Goal: Task Accomplishment & Management: Use online tool/utility

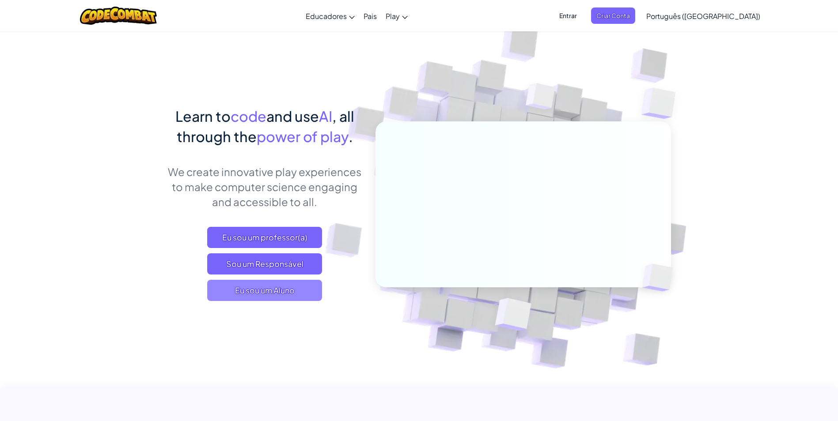
click at [243, 290] on span "Eu sou um Aluno" at bounding box center [264, 290] width 115 height 21
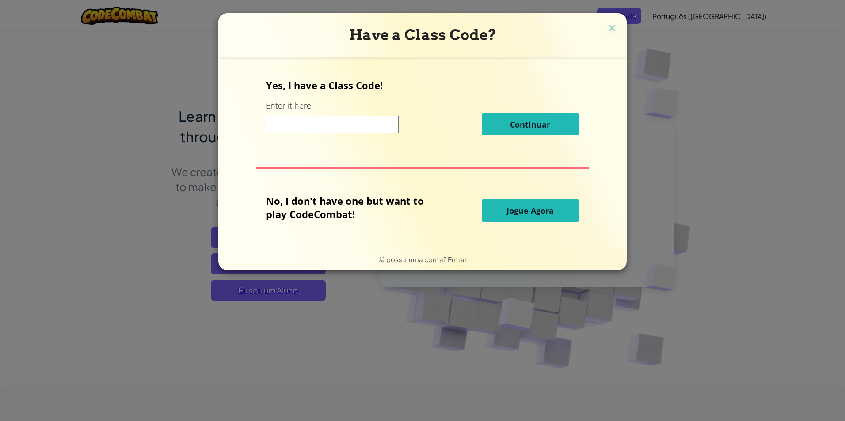
click at [509, 212] on span "Jogue Agora" at bounding box center [529, 210] width 47 height 11
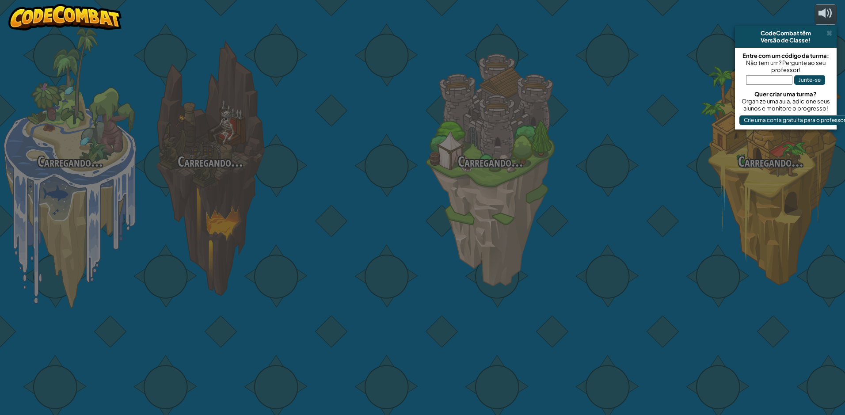
select select "pt-BR"
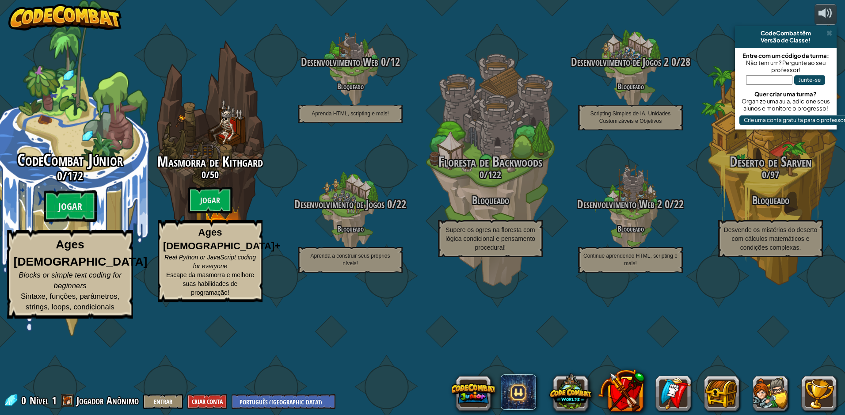
click at [83, 184] on span "172" at bounding box center [75, 176] width 16 height 16
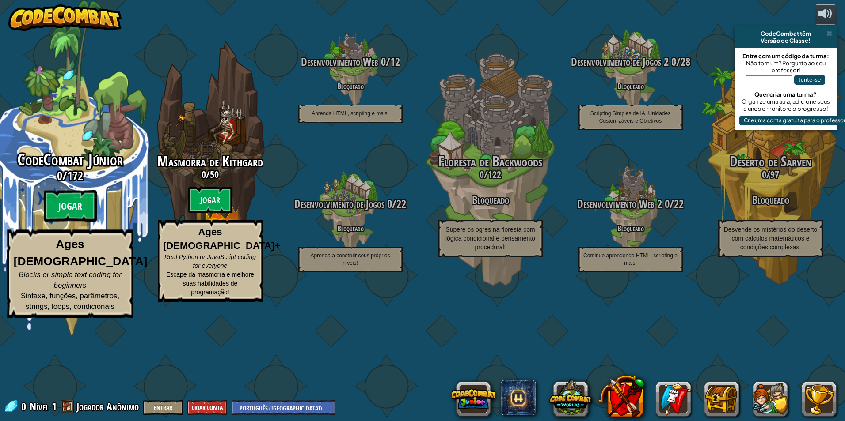
select select "pt-BR"
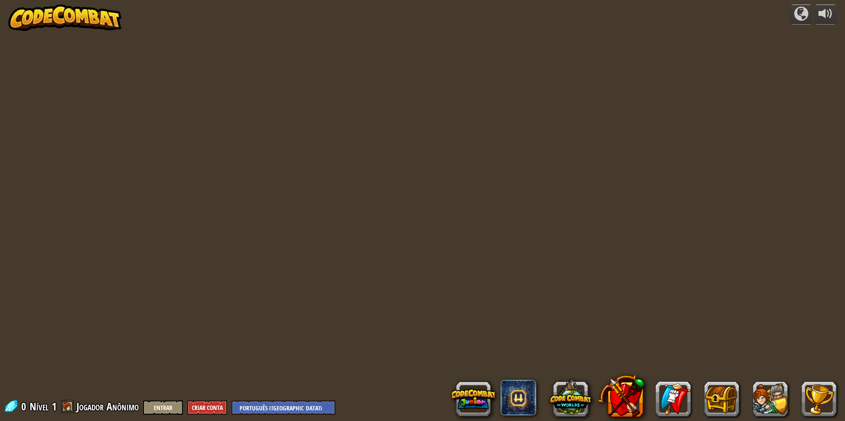
select select "pt-BR"
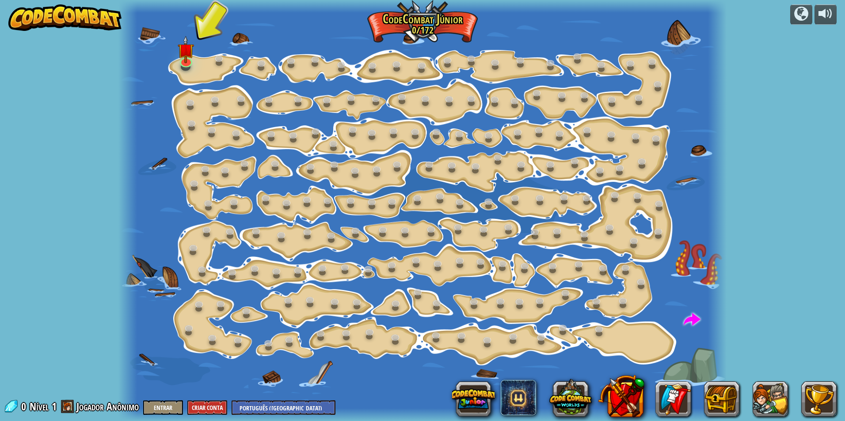
click at [83, 225] on div "powered by Mudança de Passo (Bloqueado) Altera os argumentos de step. Vai Intel…" at bounding box center [422, 210] width 845 height 421
click at [180, 49] on img at bounding box center [186, 42] width 16 height 37
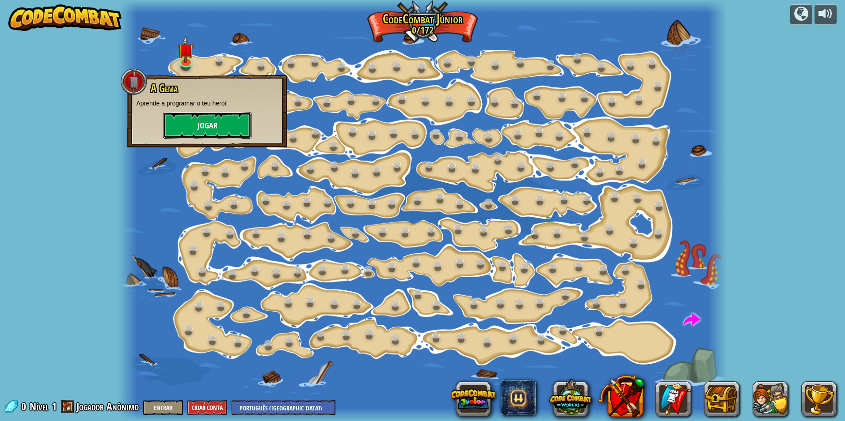
click at [193, 120] on button "Jogar" at bounding box center [207, 125] width 88 height 27
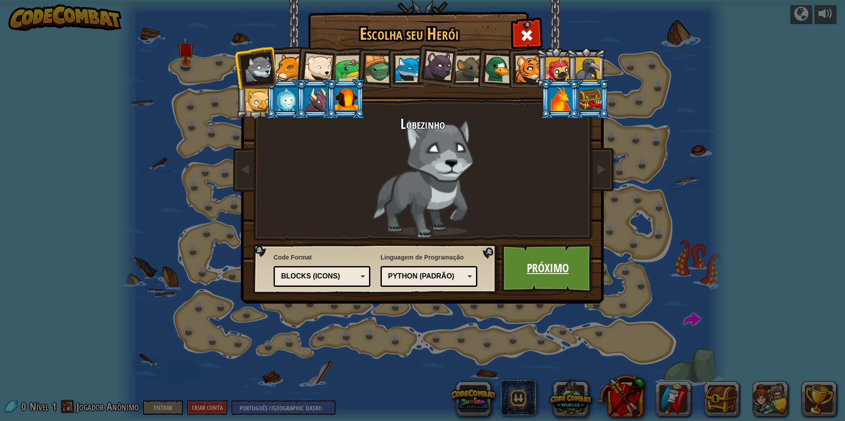
click at [571, 255] on link "Próximo" at bounding box center [547, 268] width 92 height 49
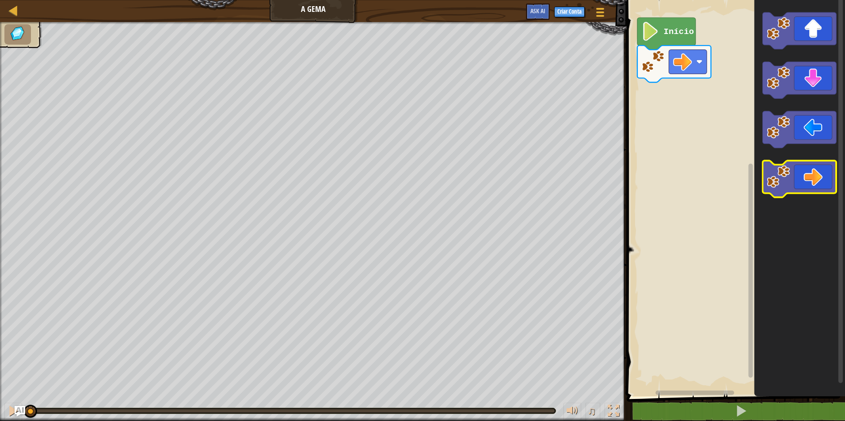
click at [808, 177] on icon "Espaço de trabalho do Blockly" at bounding box center [799, 179] width 74 height 37
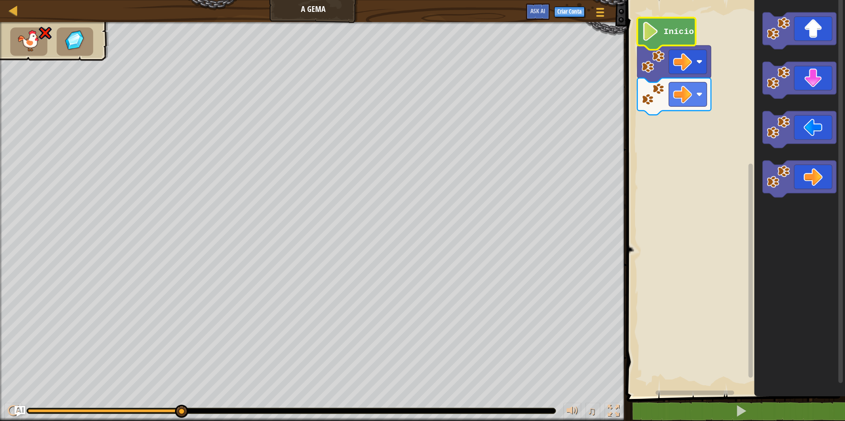
click at [666, 26] on icon "Espaço de trabalho do Blockly" at bounding box center [666, 34] width 58 height 32
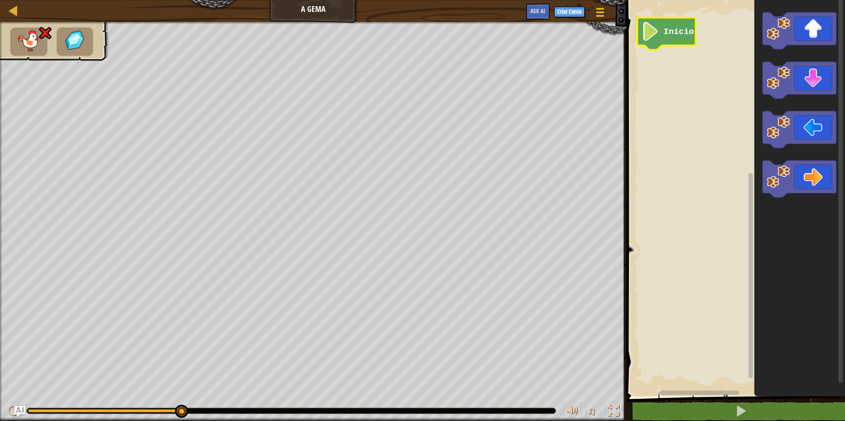
click at [668, 32] on text "Início" at bounding box center [678, 32] width 30 height 10
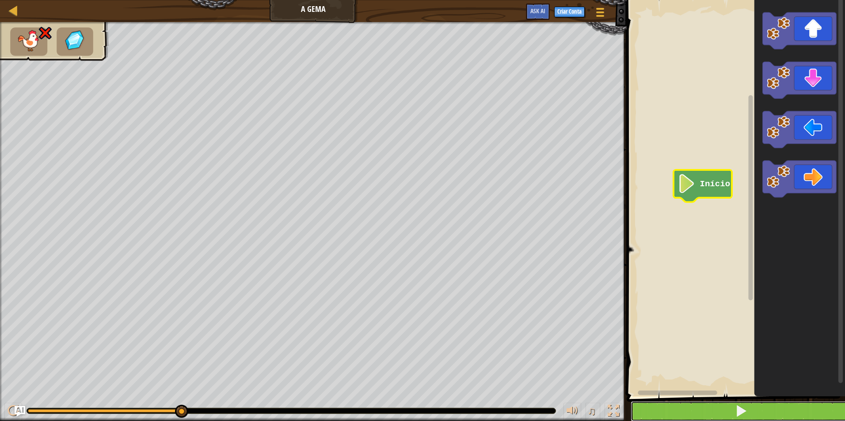
click at [734, 406] on button at bounding box center [740, 412] width 221 height 20
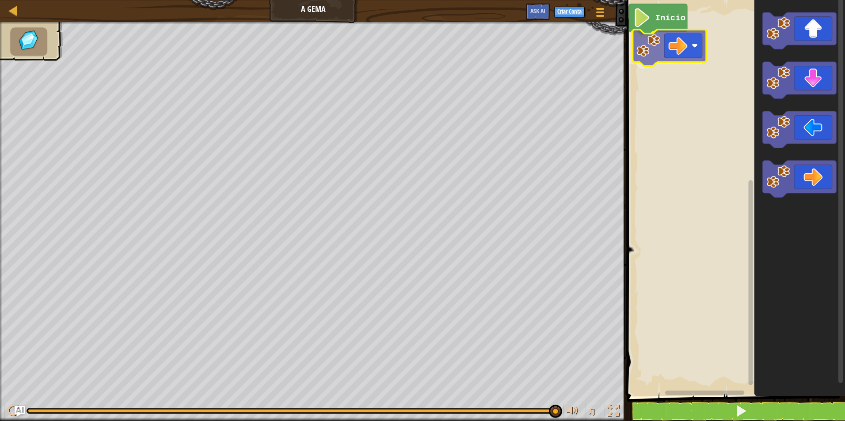
click at [673, 46] on div "Início" at bounding box center [734, 196] width 221 height 401
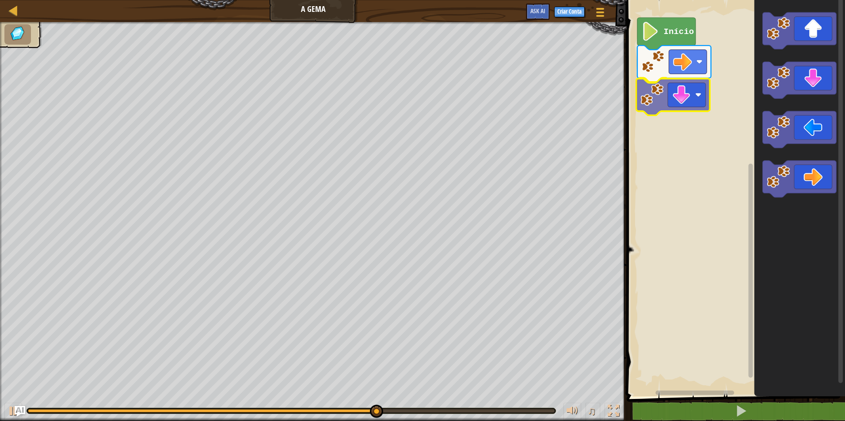
click at [698, 86] on div "Início" at bounding box center [734, 196] width 221 height 401
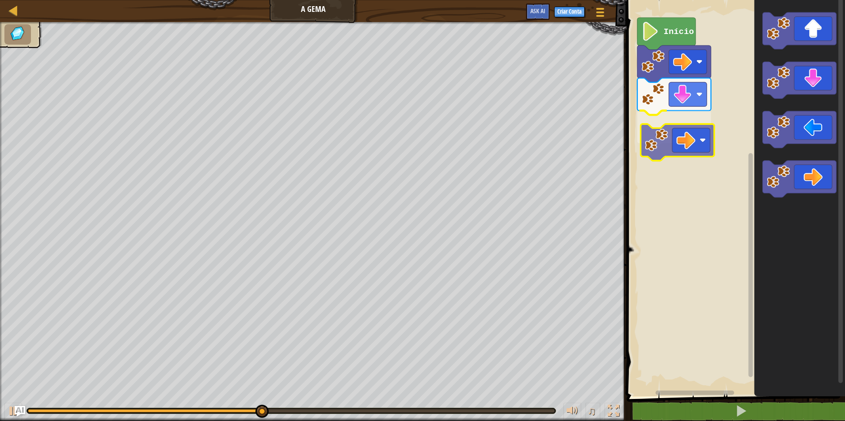
click at [687, 136] on div "Início" at bounding box center [734, 196] width 221 height 401
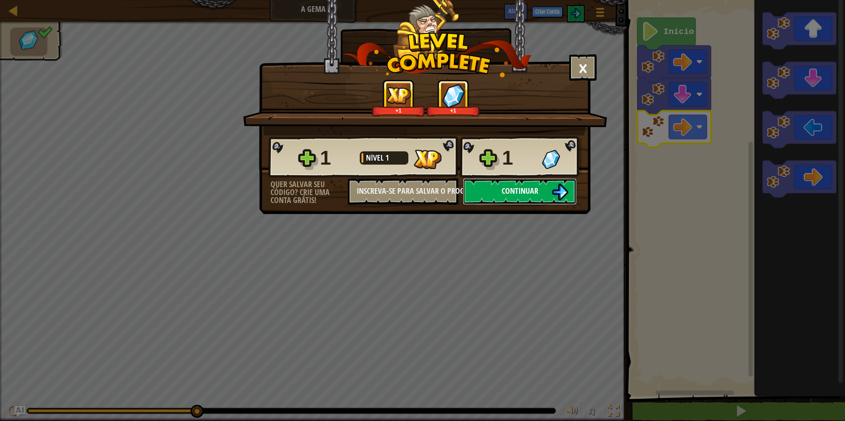
click at [522, 187] on span "Continuar" at bounding box center [519, 191] width 37 height 11
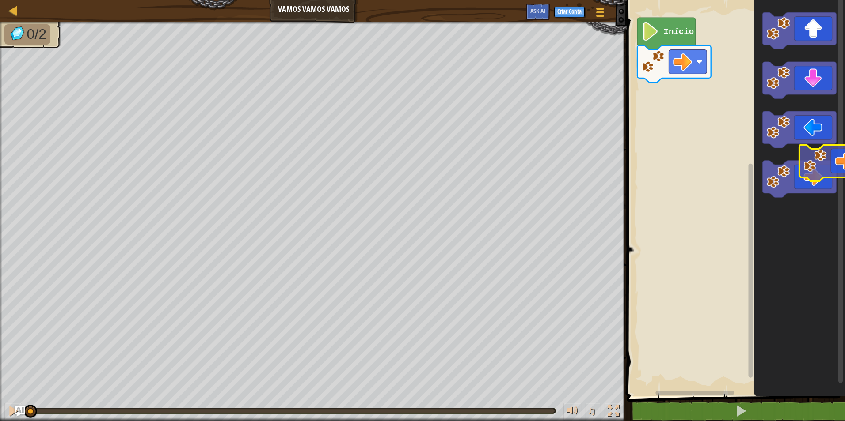
click at [838, 173] on div "Início" at bounding box center [734, 196] width 221 height 401
click at [739, 91] on div "Início" at bounding box center [734, 196] width 221 height 401
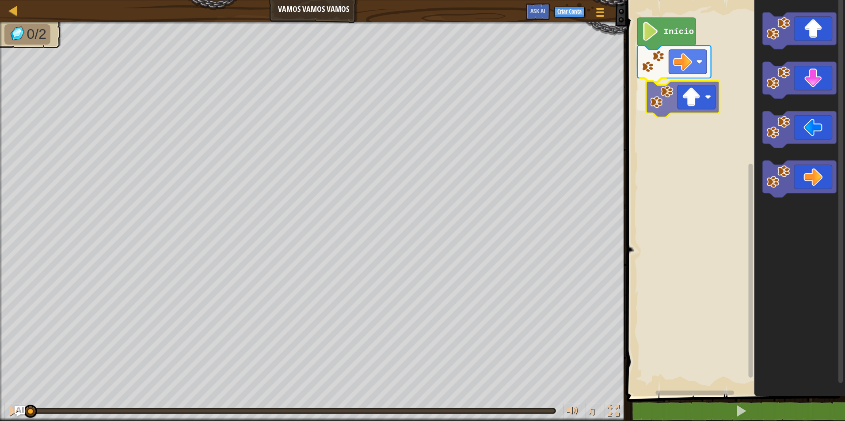
click at [670, 104] on div "Início" at bounding box center [734, 196] width 221 height 401
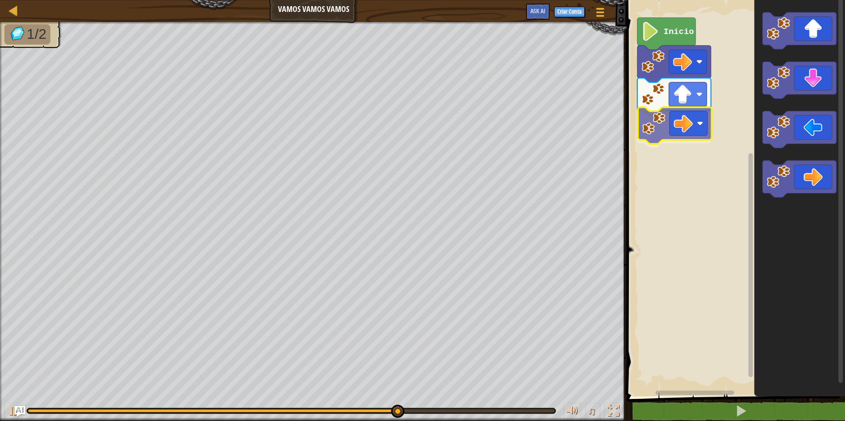
click at [695, 129] on div "Início" at bounding box center [734, 196] width 221 height 401
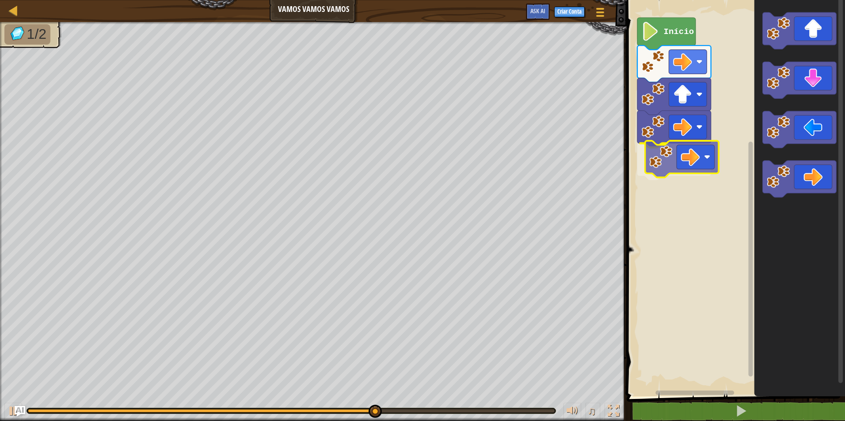
click at [704, 161] on div "Início" at bounding box center [734, 196] width 221 height 401
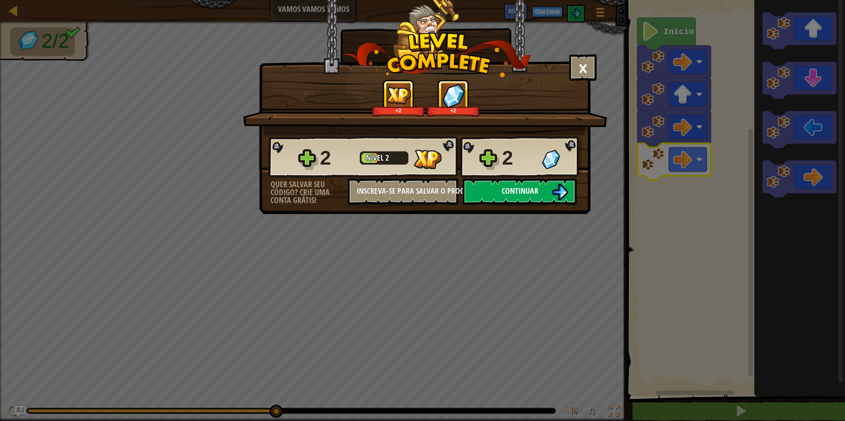
click at [523, 182] on button "Continuar" at bounding box center [519, 191] width 114 height 27
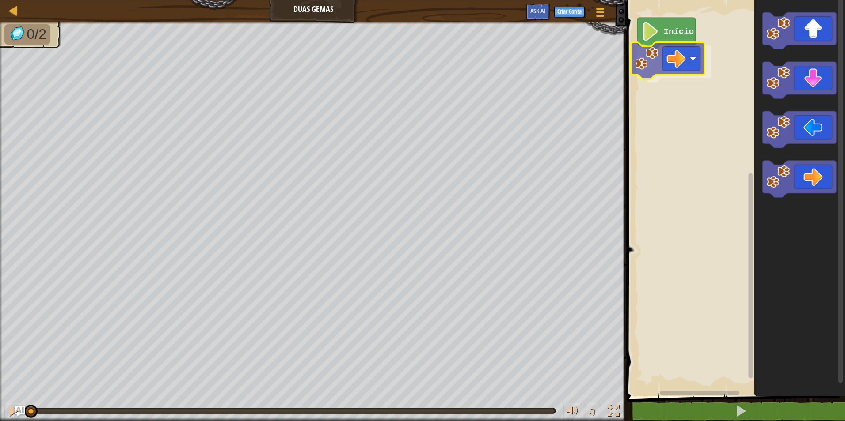
click at [659, 57] on div "Início" at bounding box center [734, 196] width 221 height 401
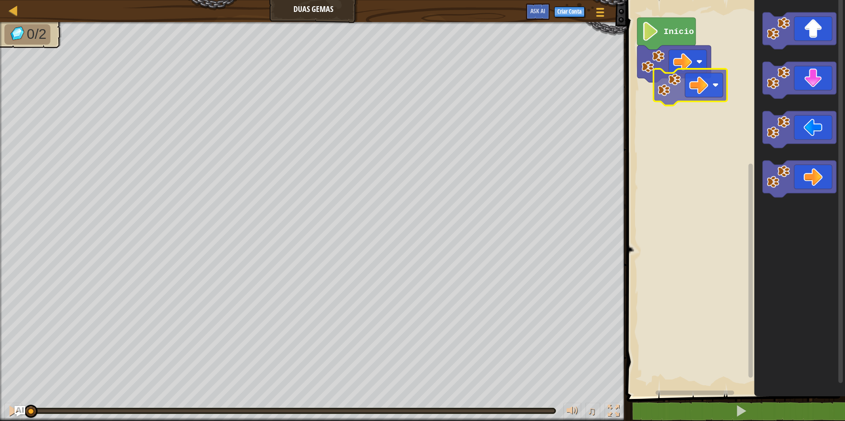
click at [655, 88] on div "Início" at bounding box center [734, 196] width 221 height 401
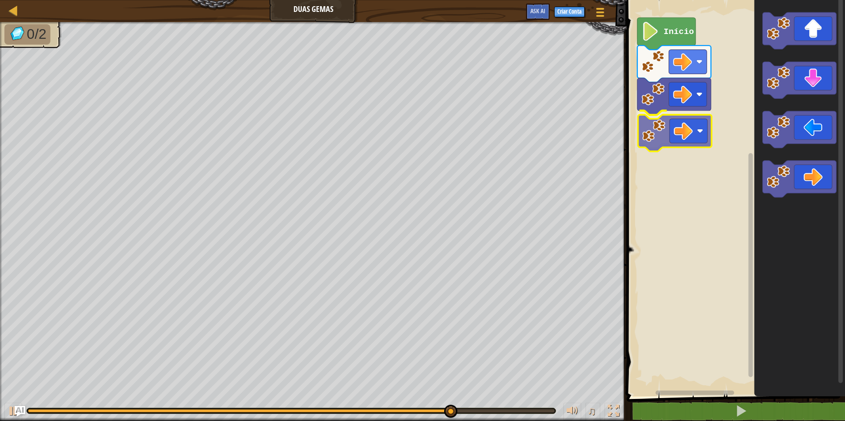
click at [680, 146] on div "Início" at bounding box center [734, 196] width 221 height 401
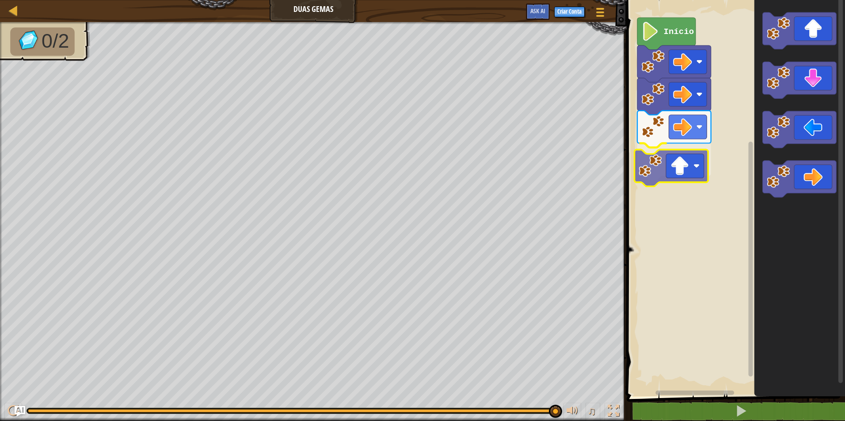
click at [679, 175] on div "Início" at bounding box center [734, 196] width 221 height 401
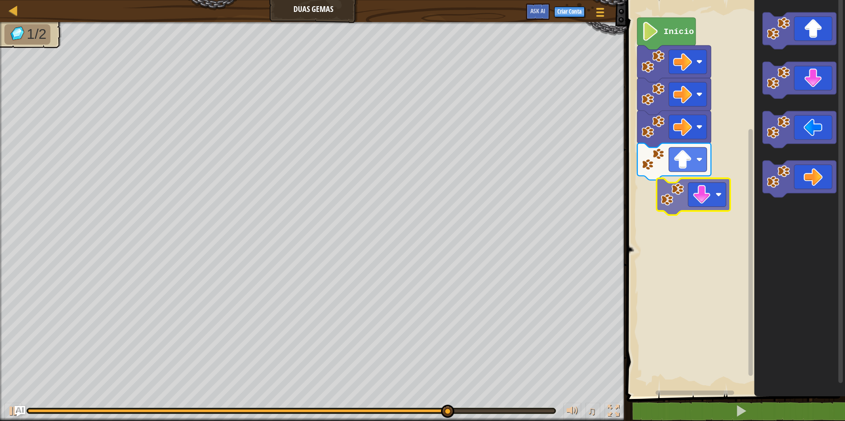
click at [698, 201] on div "Início" at bounding box center [734, 196] width 221 height 401
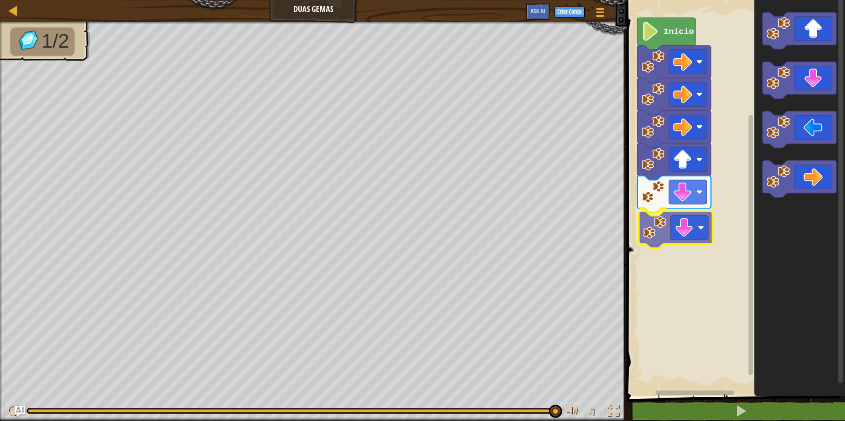
click at [684, 228] on div "Início" at bounding box center [734, 196] width 221 height 401
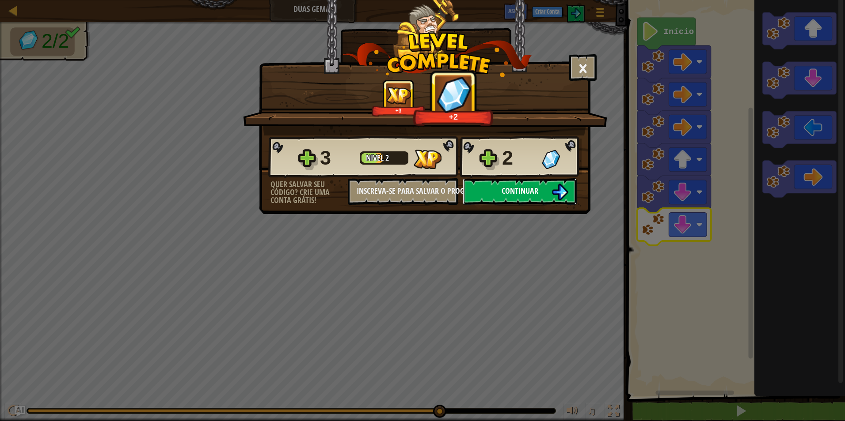
click at [490, 195] on button "Continuar" at bounding box center [519, 191] width 114 height 27
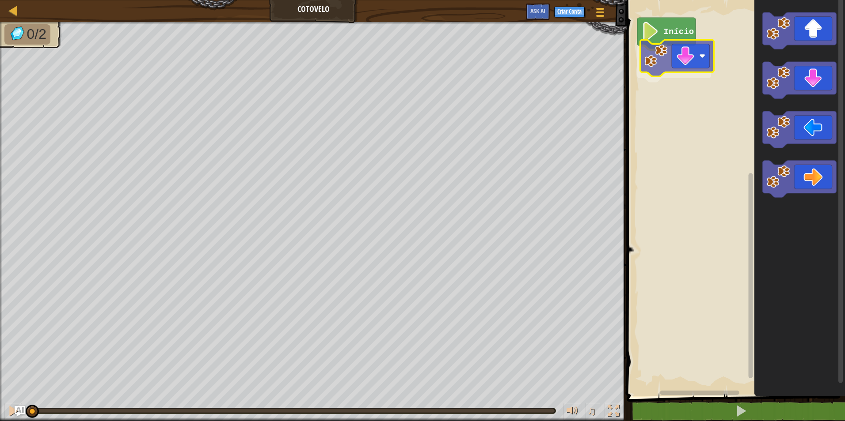
click at [669, 72] on div "Início" at bounding box center [734, 196] width 221 height 401
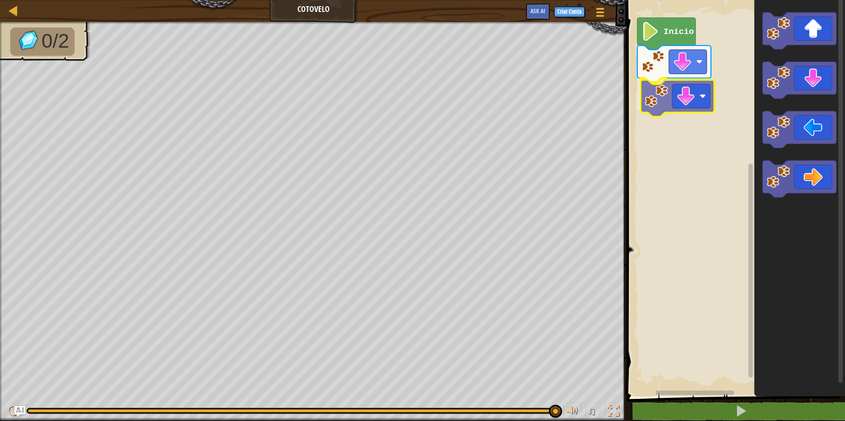
click at [703, 96] on div "Início" at bounding box center [734, 196] width 221 height 401
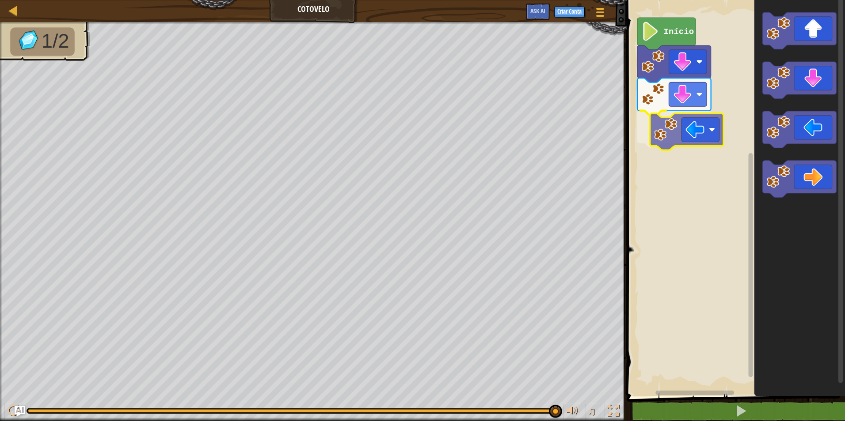
click at [691, 120] on div "Início" at bounding box center [734, 196] width 221 height 401
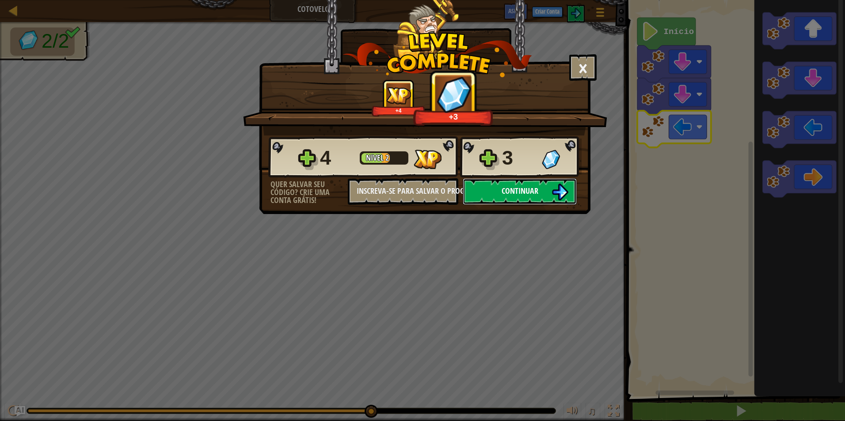
click at [559, 183] on button "Continuar" at bounding box center [519, 191] width 114 height 27
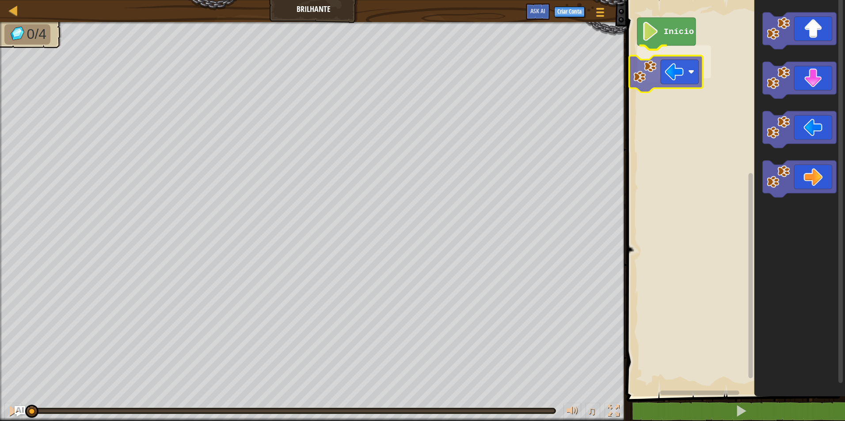
click at [668, 80] on div "Início" at bounding box center [734, 196] width 221 height 401
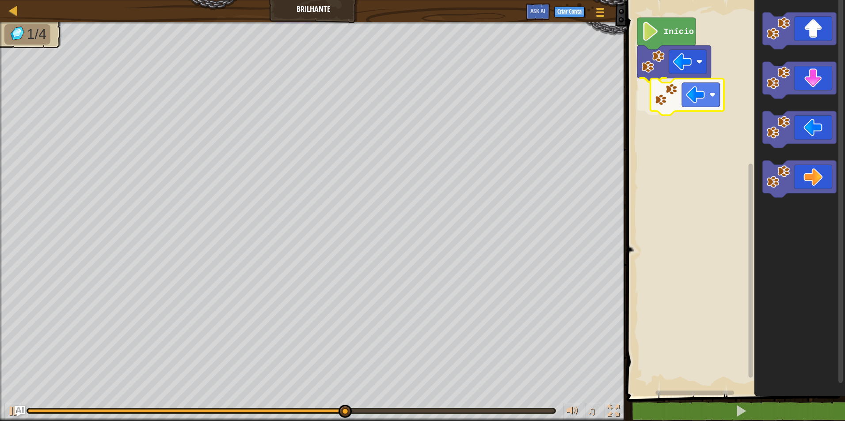
click at [704, 84] on div "Início" at bounding box center [734, 196] width 221 height 401
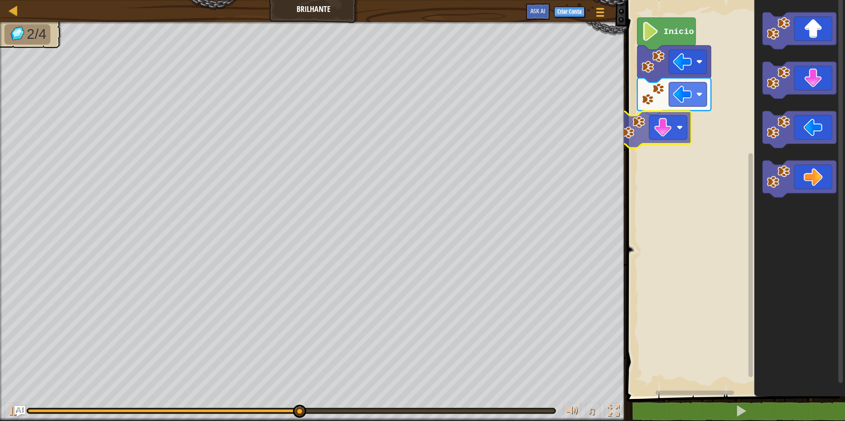
click at [665, 133] on div "Início" at bounding box center [734, 196] width 221 height 401
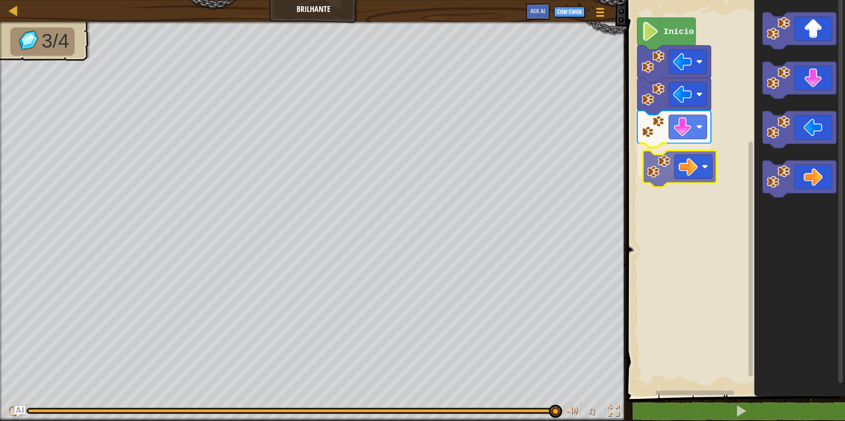
click at [702, 156] on div "Início" at bounding box center [734, 196] width 221 height 401
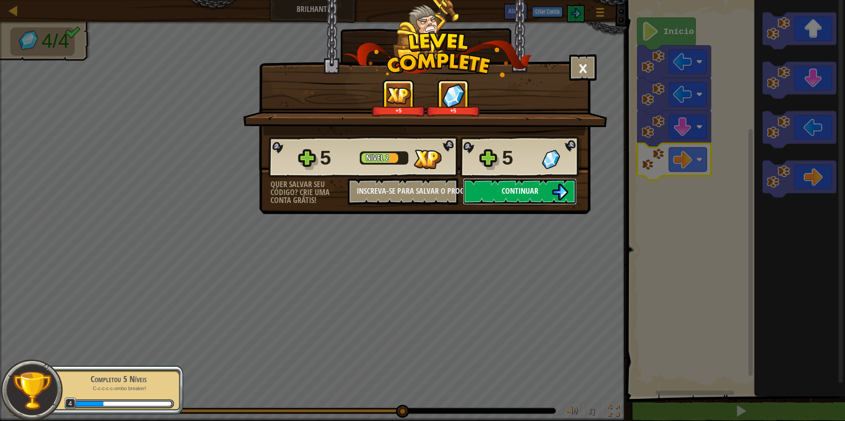
click at [504, 185] on button "Continuar" at bounding box center [519, 191] width 114 height 27
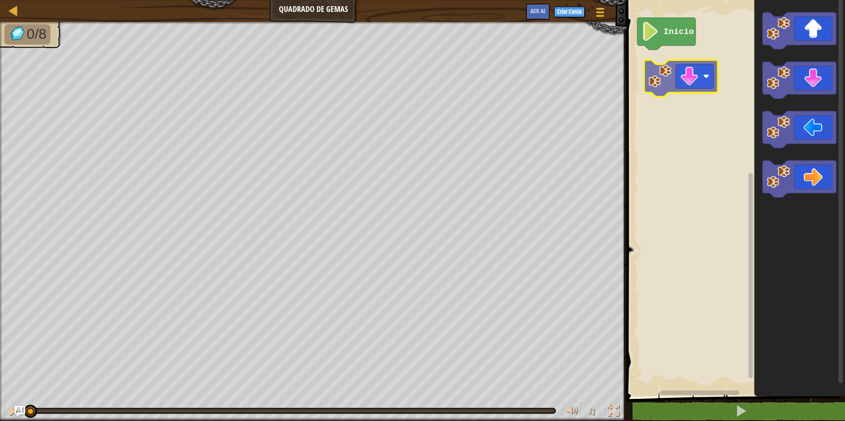
click at [653, 76] on div "Início" at bounding box center [734, 196] width 221 height 401
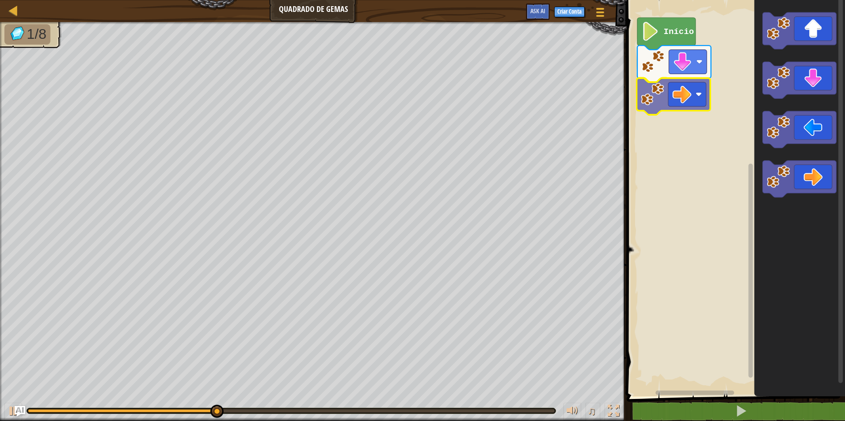
click at [664, 82] on div "Início" at bounding box center [734, 196] width 221 height 401
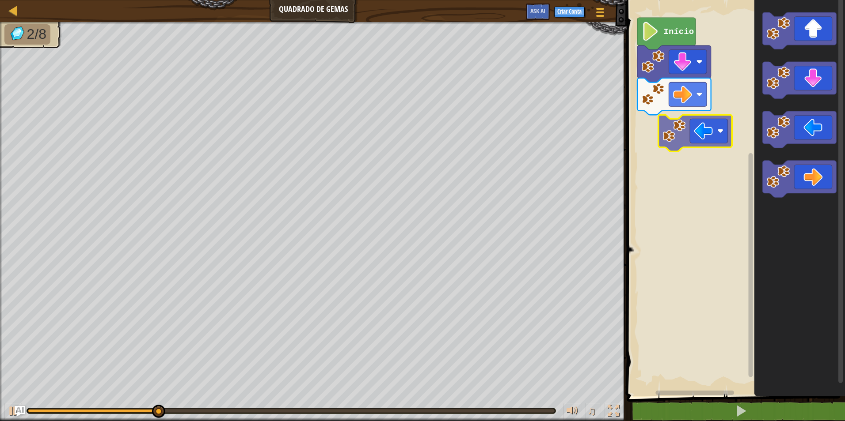
click at [658, 107] on div "Início" at bounding box center [734, 196] width 221 height 401
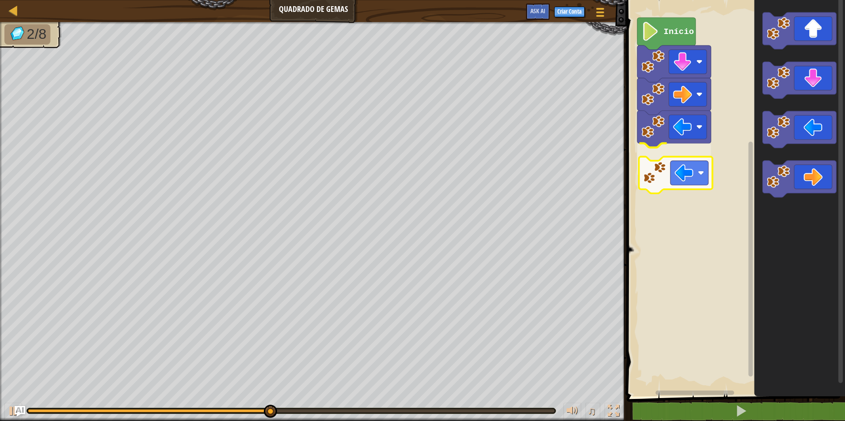
click at [664, 181] on div "Início" at bounding box center [734, 196] width 221 height 401
click at [702, 212] on div "Início" at bounding box center [734, 196] width 221 height 401
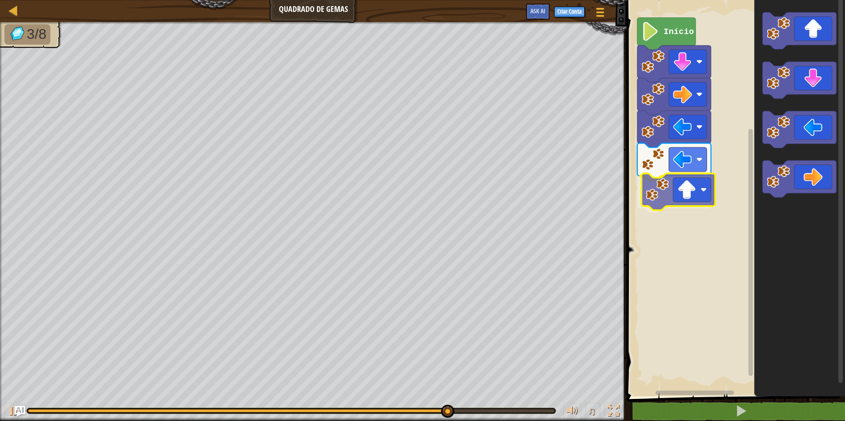
click at [703, 193] on div "Início" at bounding box center [734, 196] width 221 height 401
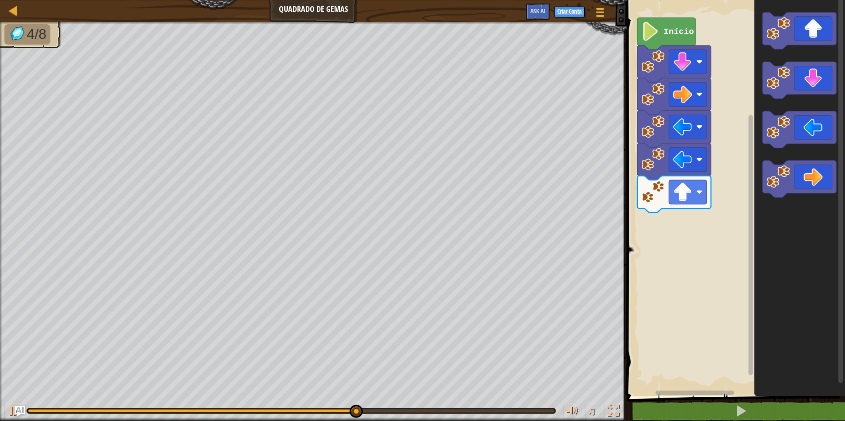
click at [734, 207] on div "Início" at bounding box center [734, 196] width 221 height 401
click at [793, 87] on g "Espaço de trabalho do Blockly" at bounding box center [799, 104] width 74 height 185
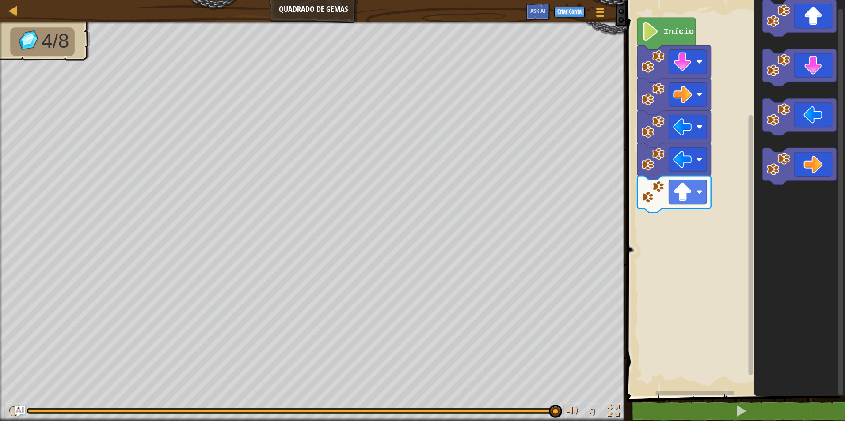
click at [779, 0] on html "Mapa Quadrado de Gemas Menu do Jogo Criar Conta Ask AI 1 הההההההההההההההההההההה…" at bounding box center [422, 0] width 845 height 0
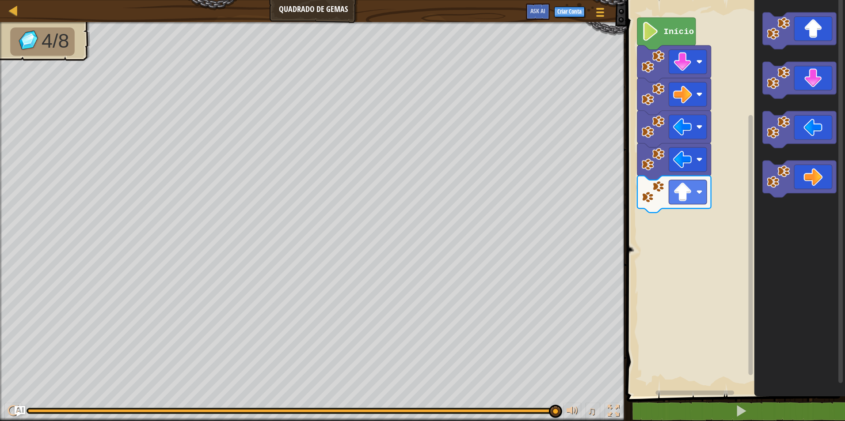
click at [754, 50] on icon "Espaço de trabalho do Blockly" at bounding box center [799, 196] width 91 height 401
click at [692, 219] on div "Início" at bounding box center [734, 196] width 221 height 401
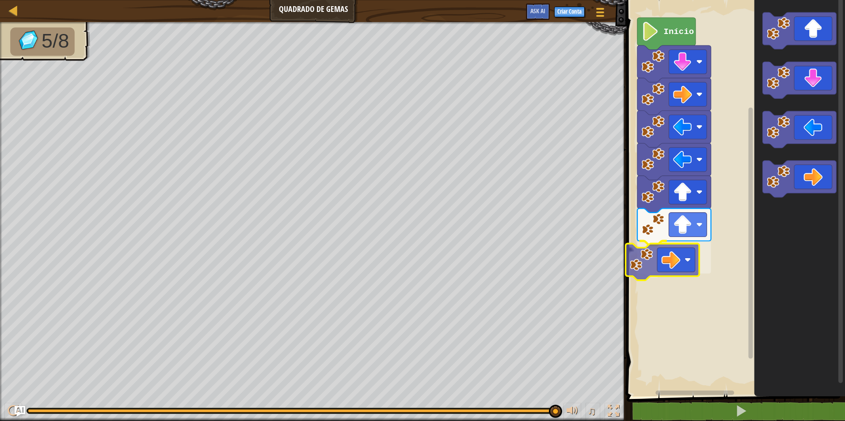
click at [650, 273] on div "Início" at bounding box center [734, 196] width 221 height 401
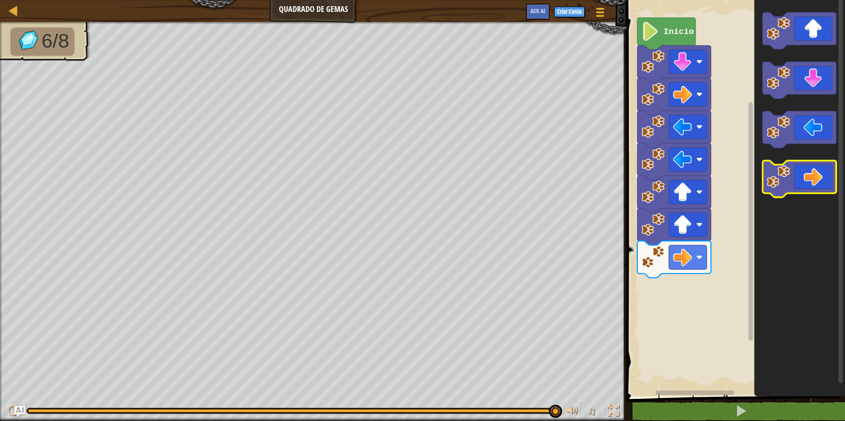
click at [799, 172] on icon "Espaço de trabalho do Blockly" at bounding box center [799, 179] width 74 height 37
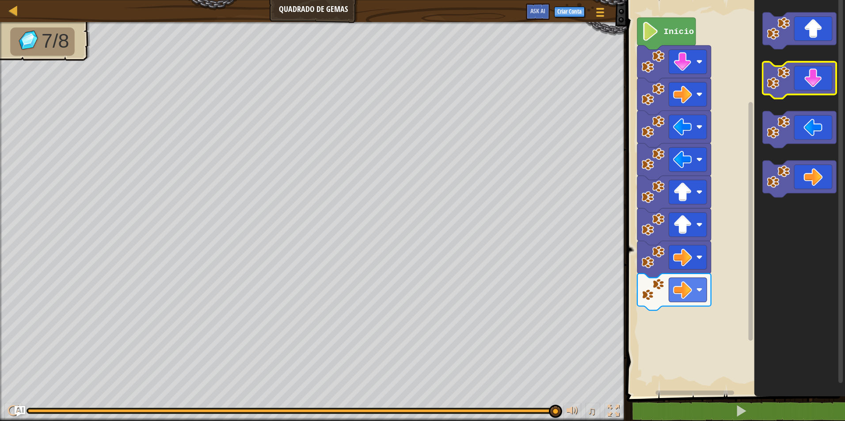
click at [815, 74] on icon "Espaço de trabalho do Blockly" at bounding box center [799, 80] width 74 height 37
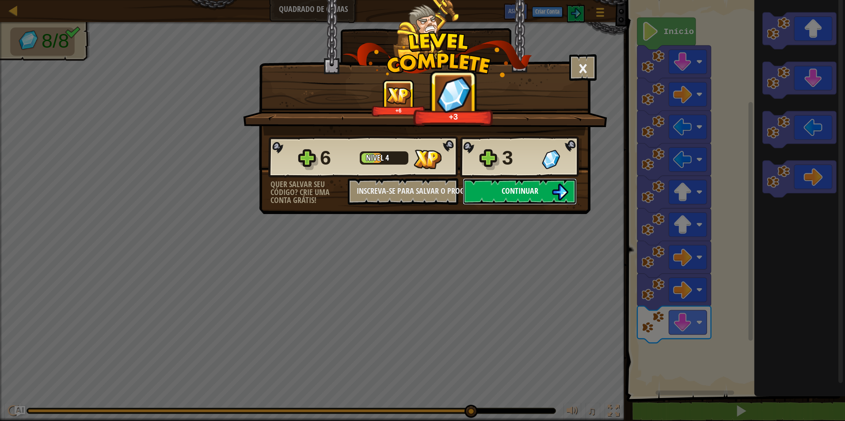
click at [566, 196] on img at bounding box center [559, 192] width 17 height 17
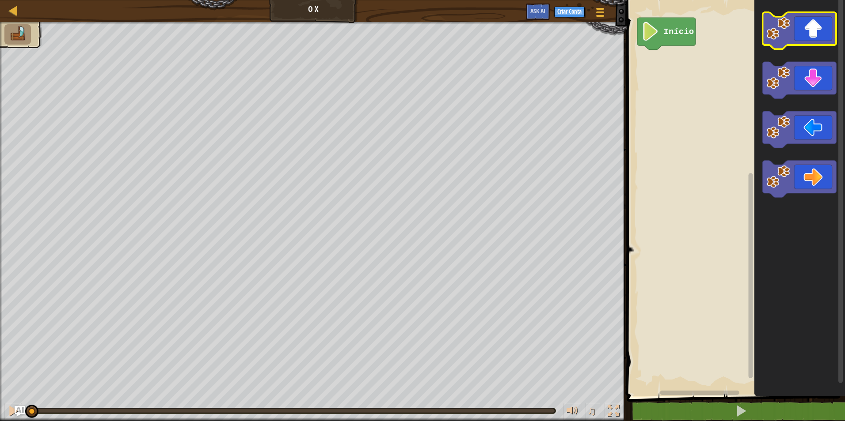
click at [806, 26] on icon "Espaço de trabalho do Blockly" at bounding box center [799, 30] width 74 height 37
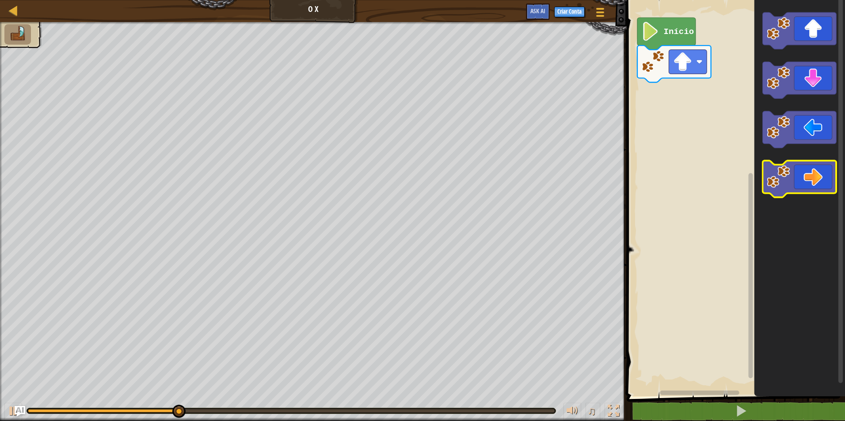
click at [801, 185] on icon "Espaço de trabalho do Blockly" at bounding box center [799, 179] width 74 height 37
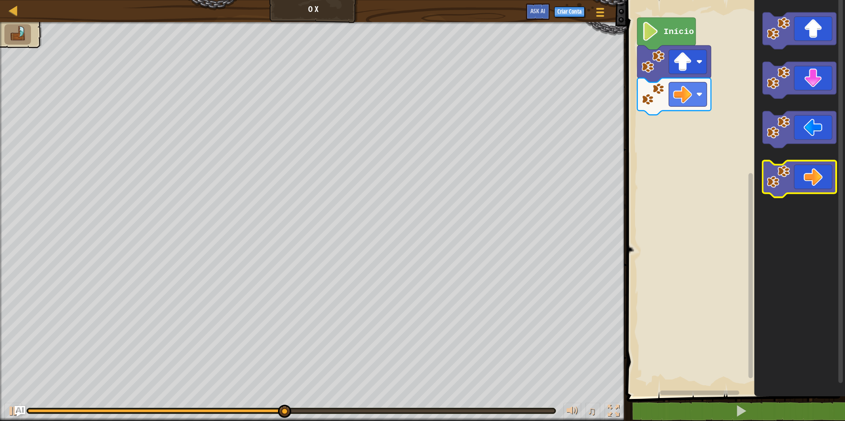
click at [801, 185] on icon "Espaço de trabalho do Blockly" at bounding box center [799, 179] width 74 height 37
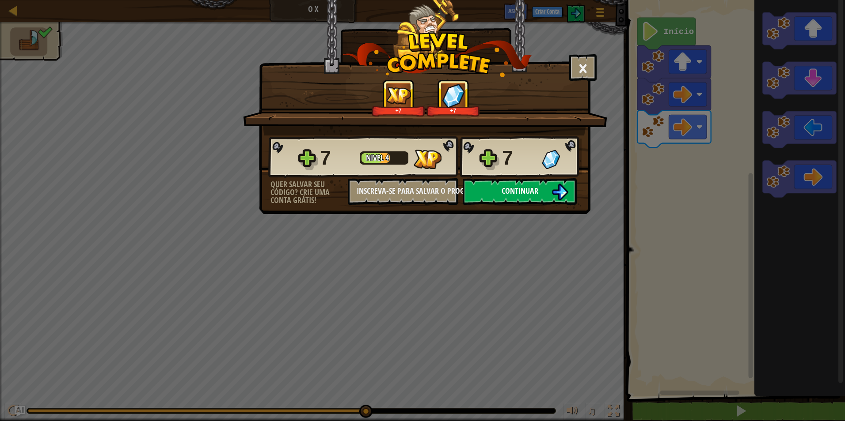
click at [527, 186] on span "Continuar" at bounding box center [519, 191] width 37 height 11
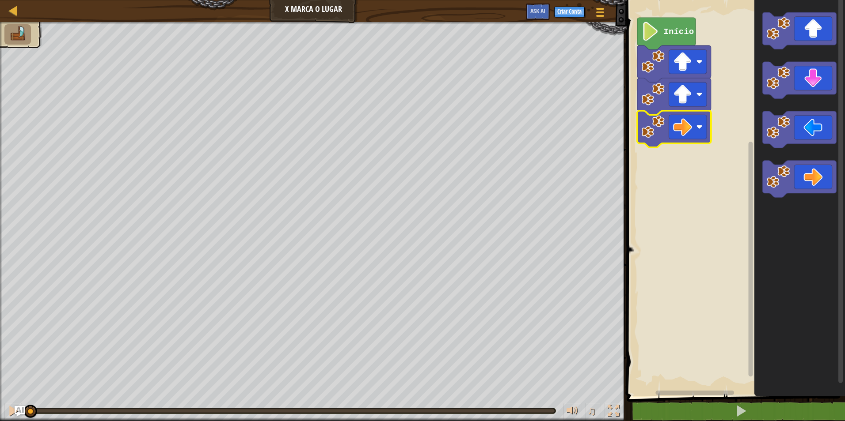
click at [639, 149] on rect "Espaço de trabalho do Blockly" at bounding box center [734, 196] width 221 height 401
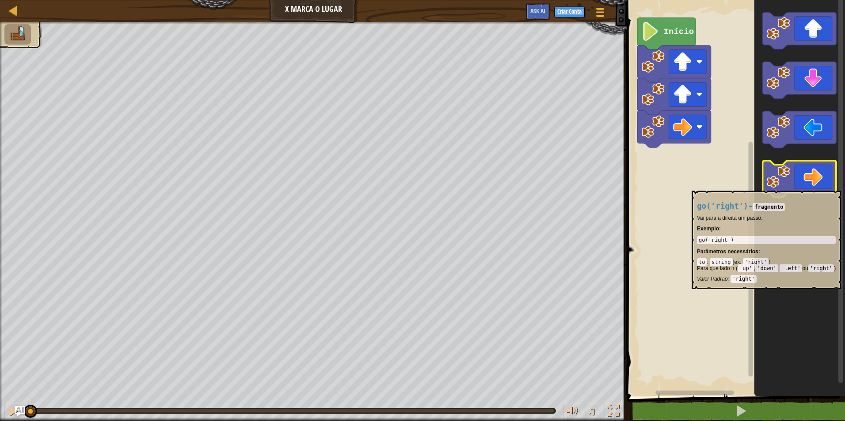
click at [780, 186] on image "Espaço de trabalho do Blockly" at bounding box center [777, 176] width 23 height 23
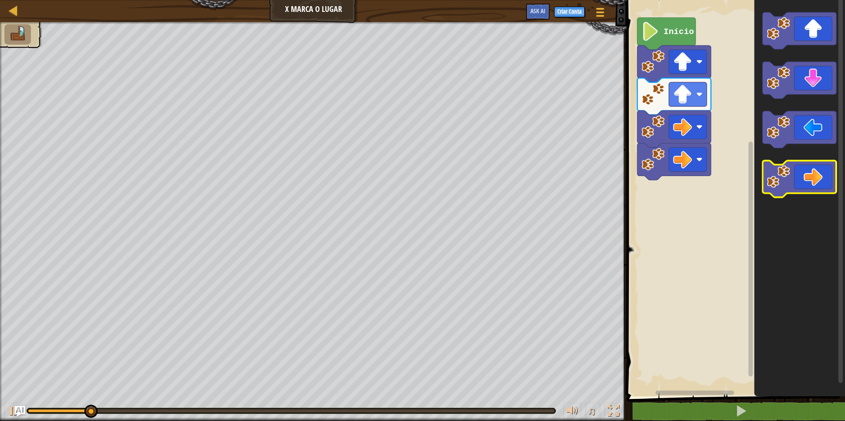
click at [783, 178] on image "Espaço de trabalho do Blockly" at bounding box center [777, 176] width 23 height 23
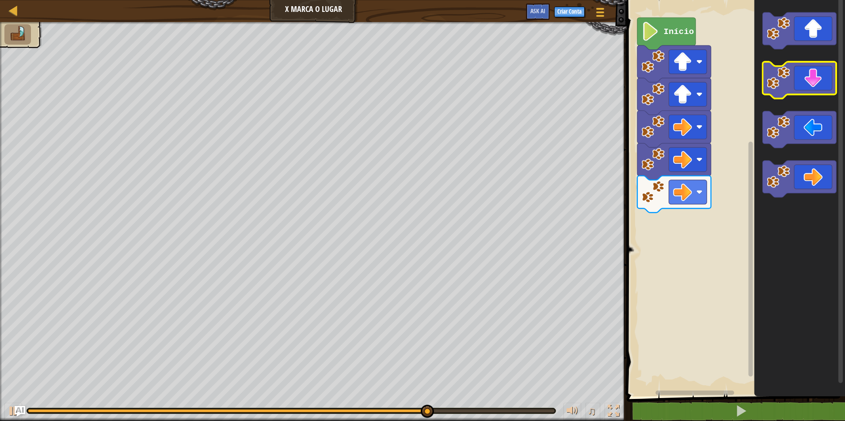
click at [783, 75] on image "Espaço de trabalho do Blockly" at bounding box center [777, 77] width 23 height 23
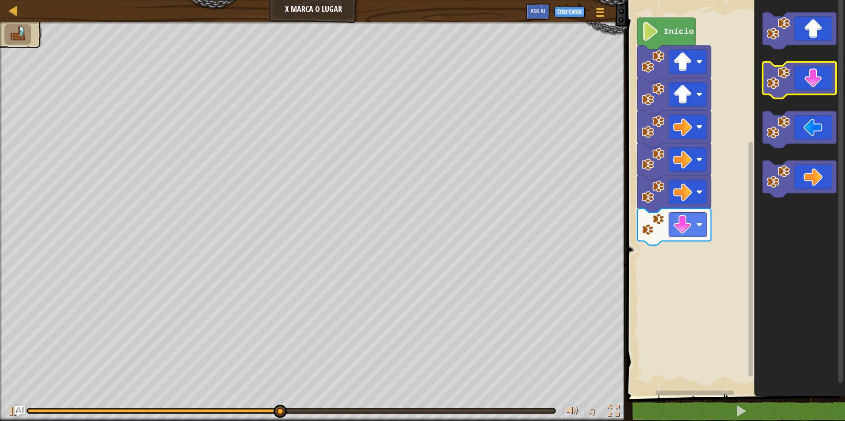
click at [783, 75] on image "Espaço de trabalho do Blockly" at bounding box center [777, 77] width 23 height 23
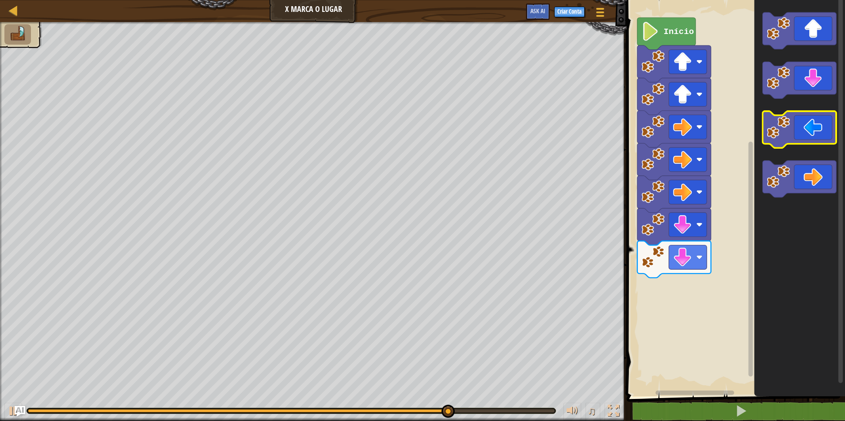
click at [825, 127] on icon "Espaço de trabalho do Blockly" at bounding box center [799, 129] width 74 height 37
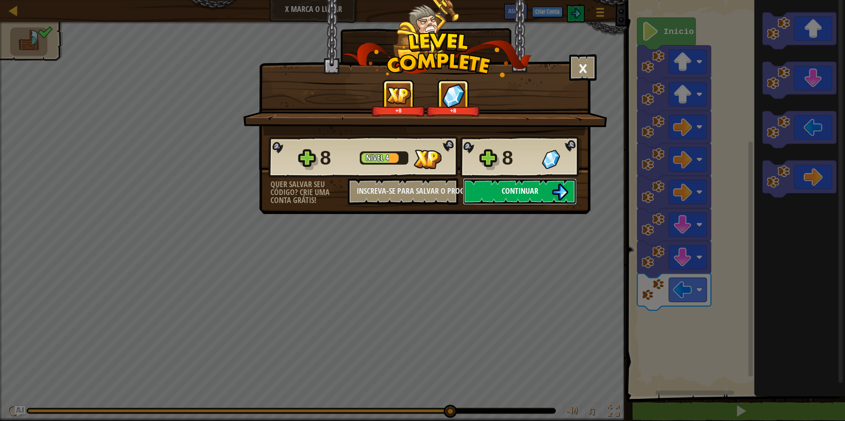
click at [493, 193] on button "Continuar" at bounding box center [519, 191] width 114 height 27
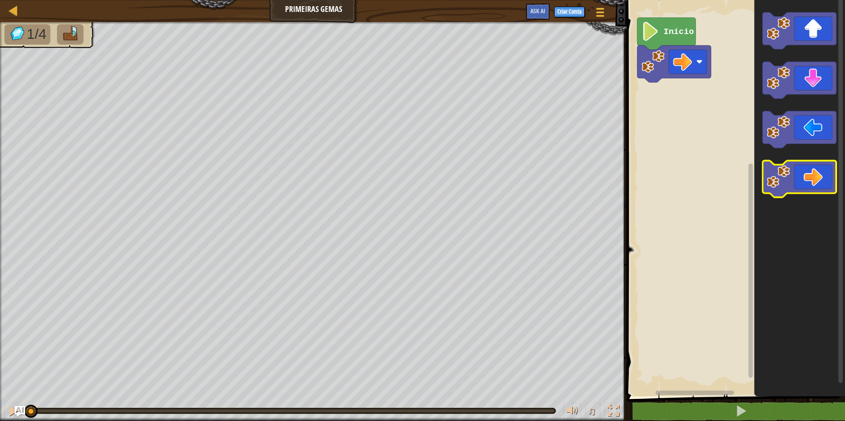
click at [798, 178] on icon "Espaço de trabalho do Blockly" at bounding box center [799, 179] width 74 height 37
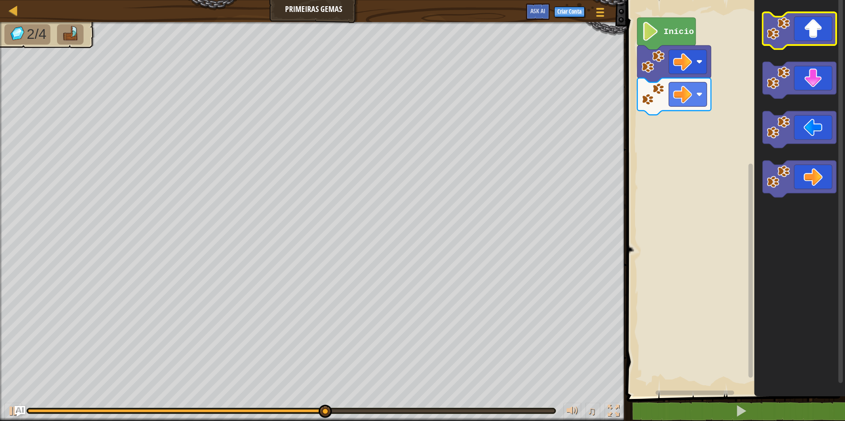
click at [825, 45] on icon "Espaço de trabalho do Blockly" at bounding box center [799, 30] width 74 height 37
click at [822, 25] on icon "Espaço de trabalho do Blockly" at bounding box center [799, 30] width 74 height 37
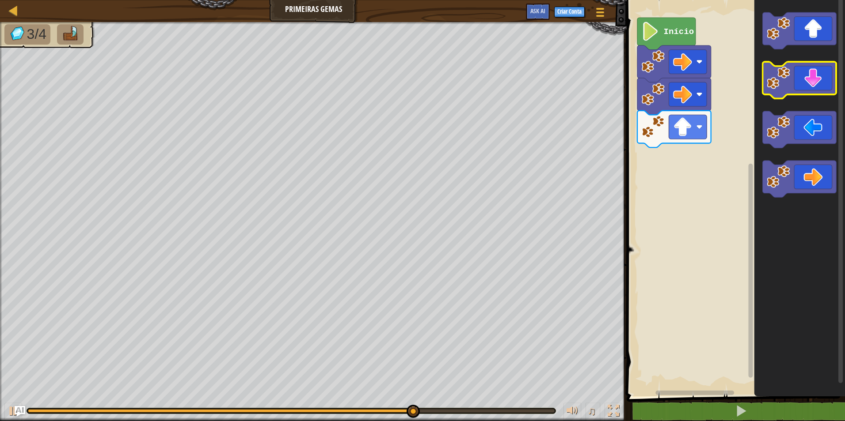
click at [798, 76] on icon "Espaço de trabalho do Blockly" at bounding box center [799, 80] width 74 height 37
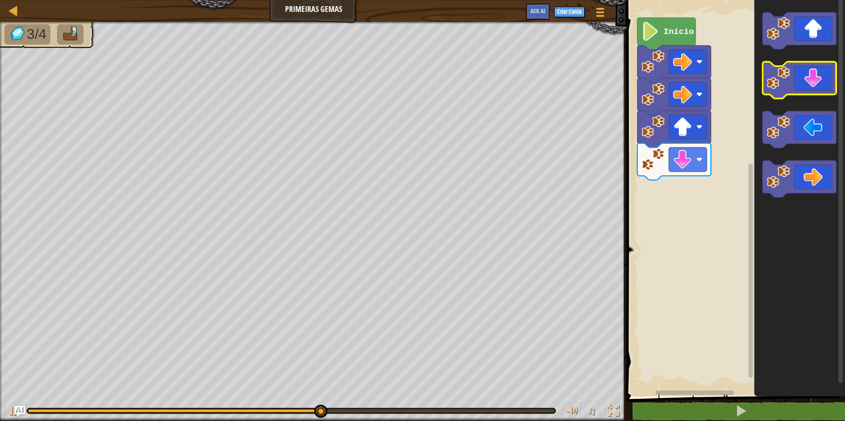
click at [797, 79] on icon "Espaço de trabalho do Blockly" at bounding box center [799, 80] width 74 height 37
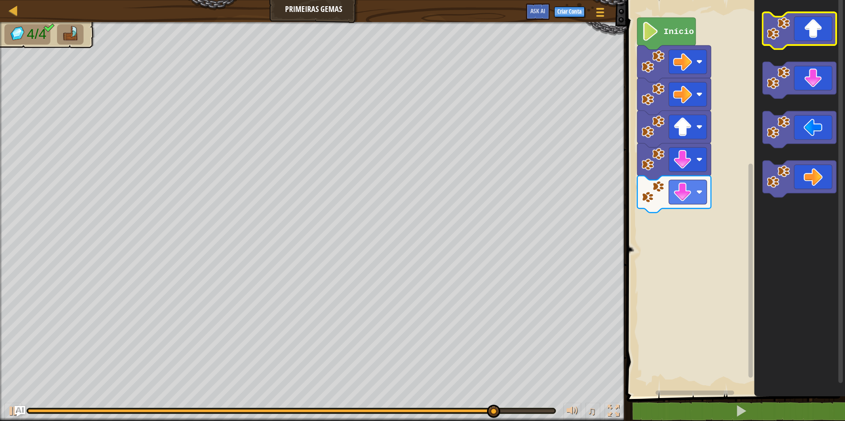
click at [824, 42] on icon "Espaço de trabalho do Blockly" at bounding box center [799, 30] width 74 height 37
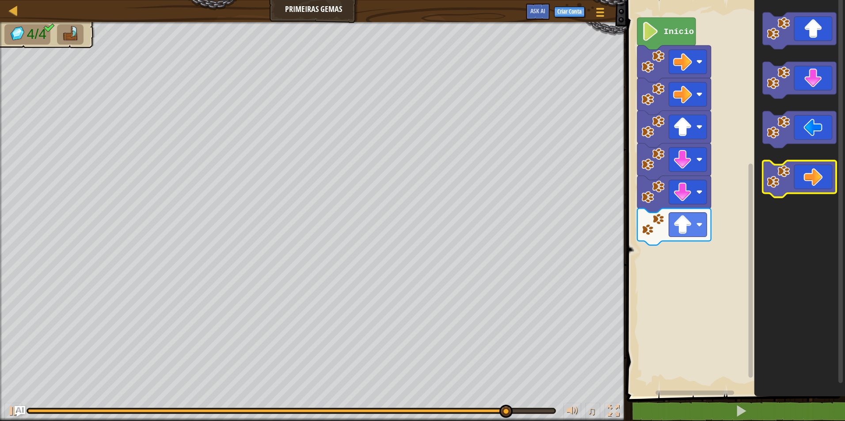
click at [811, 173] on icon "Espaço de trabalho do Blockly" at bounding box center [799, 179] width 74 height 37
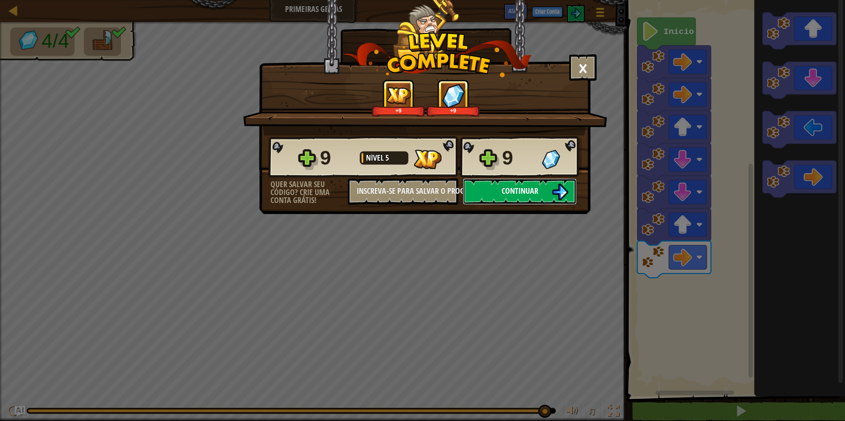
click at [550, 183] on button "Continuar" at bounding box center [519, 191] width 114 height 27
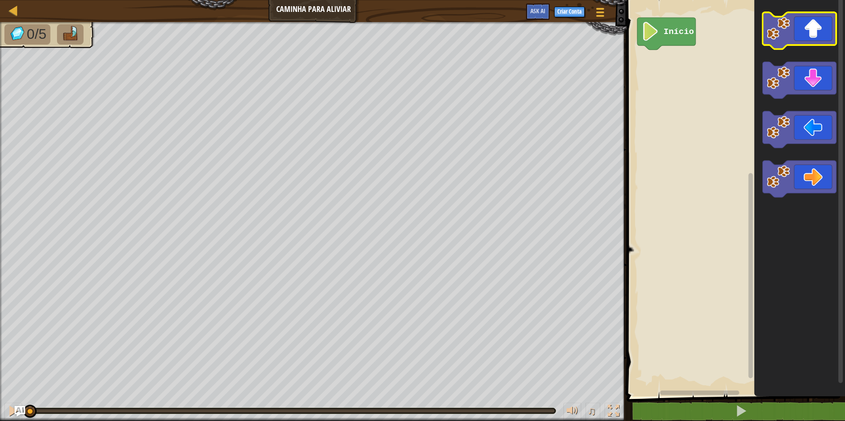
click at [801, 28] on icon "Espaço de trabalho do Blockly" at bounding box center [799, 30] width 74 height 37
click at [802, 28] on icon "Espaço de trabalho do Blockly" at bounding box center [799, 30] width 74 height 37
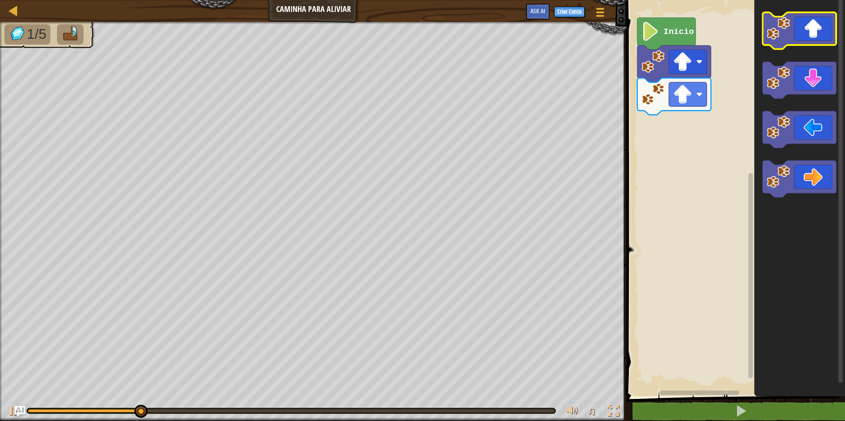
click at [802, 28] on icon "Espaço de trabalho do Blockly" at bounding box center [799, 30] width 74 height 37
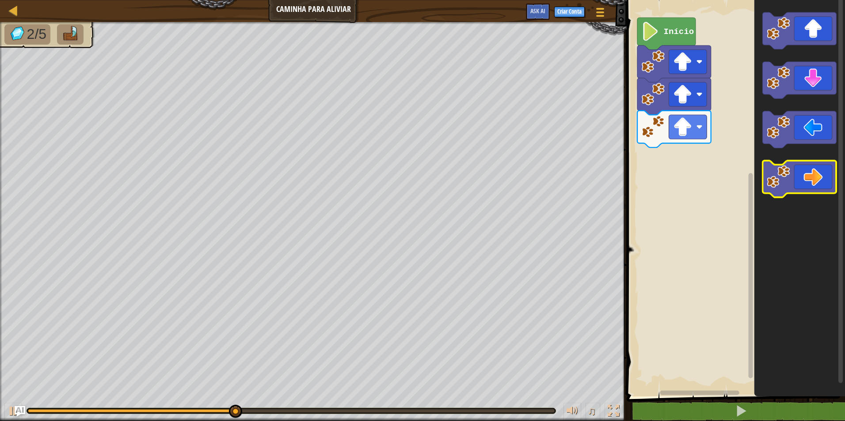
click at [769, 178] on image "Espaço de trabalho do Blockly" at bounding box center [777, 176] width 23 height 23
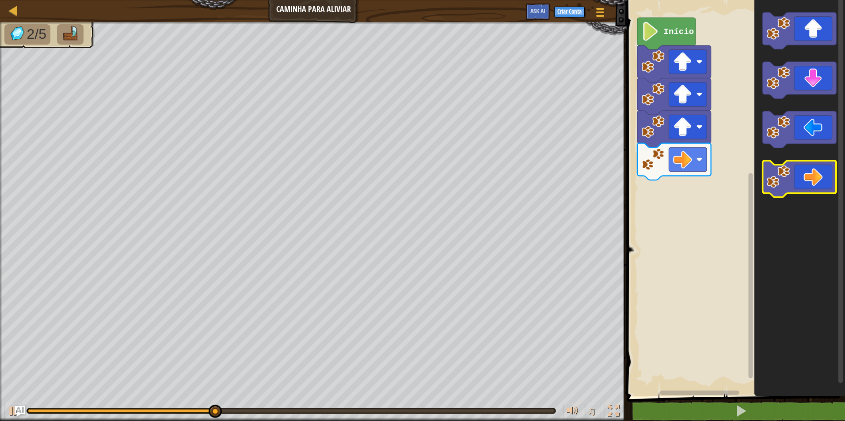
click at [769, 178] on image "Espaço de trabalho do Blockly" at bounding box center [777, 176] width 23 height 23
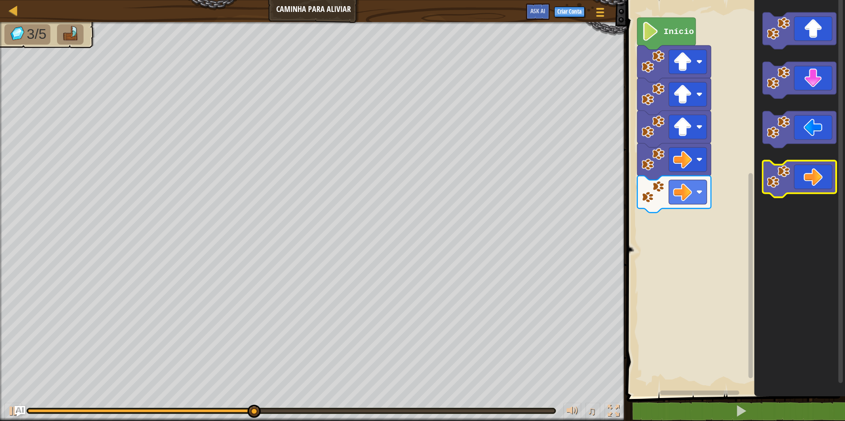
click at [770, 180] on image "Espaço de trabalho do Blockly" at bounding box center [777, 176] width 23 height 23
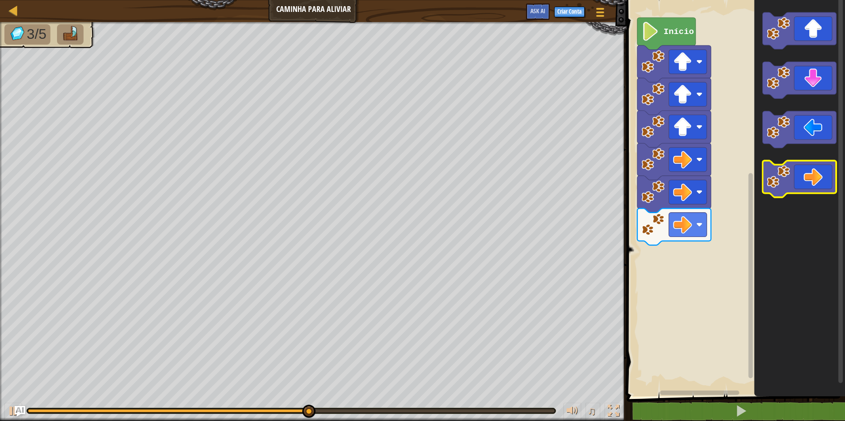
click at [770, 180] on image "Espaço de trabalho do Blockly" at bounding box center [777, 176] width 23 height 23
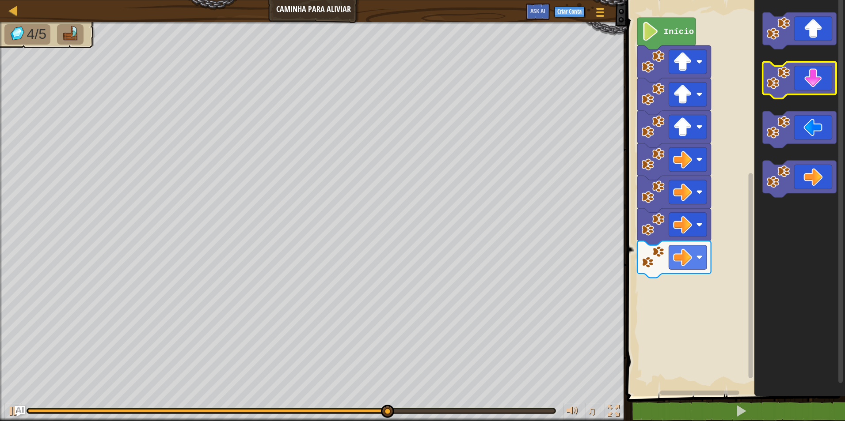
click at [805, 77] on icon "Espaço de trabalho do Blockly" at bounding box center [799, 80] width 74 height 37
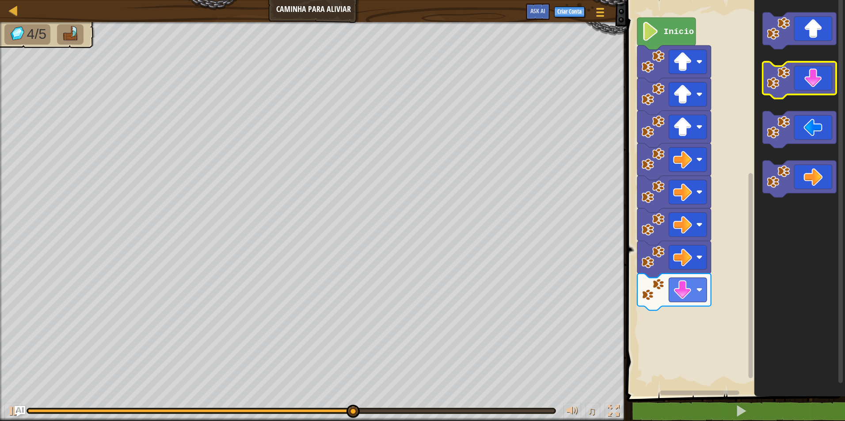
click at [806, 77] on icon "Espaço de trabalho do Blockly" at bounding box center [799, 80] width 74 height 37
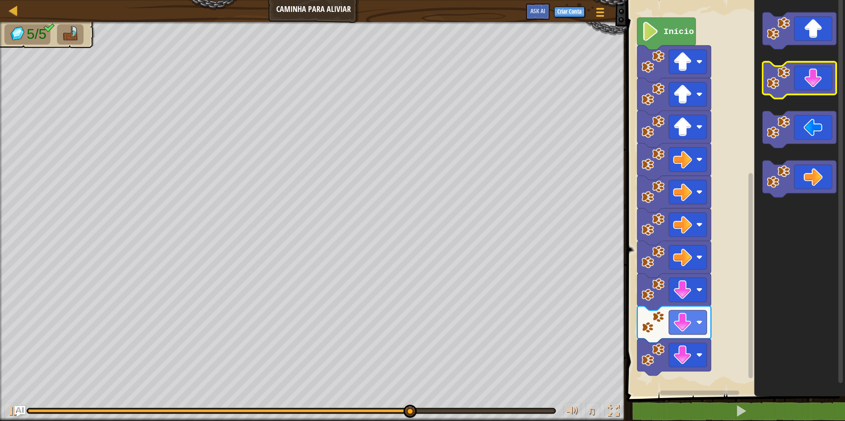
click at [806, 77] on icon "Espaço de trabalho do Blockly" at bounding box center [799, 80] width 74 height 37
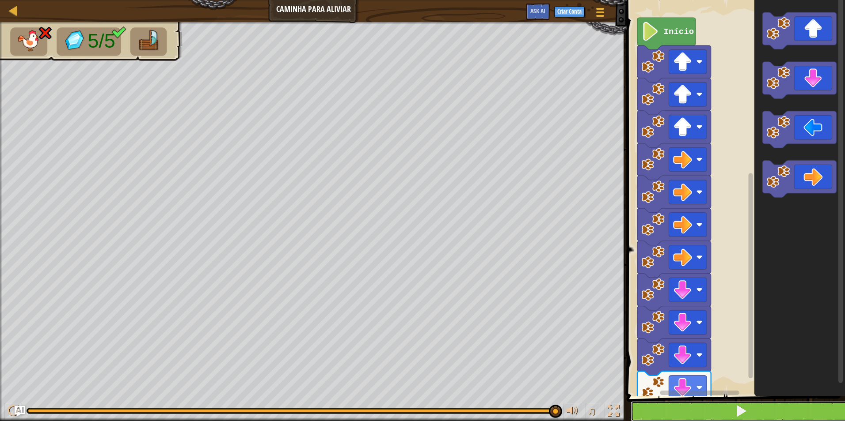
click at [777, 411] on button at bounding box center [740, 412] width 221 height 20
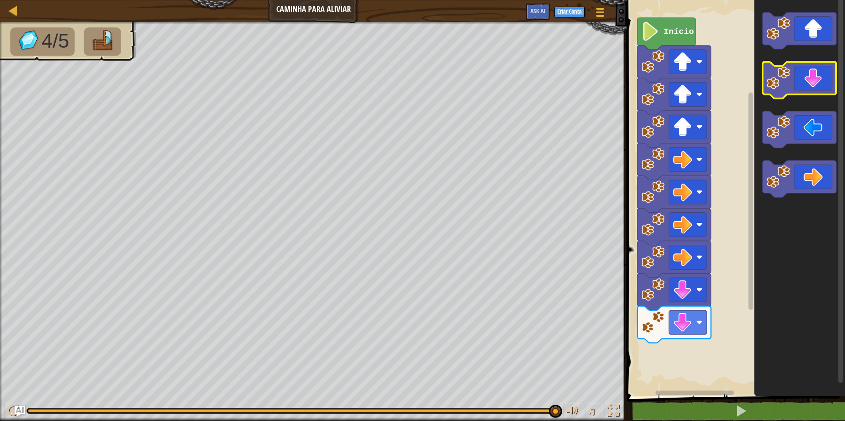
click at [796, 74] on icon "Espaço de trabalho do Blockly" at bounding box center [799, 80] width 74 height 37
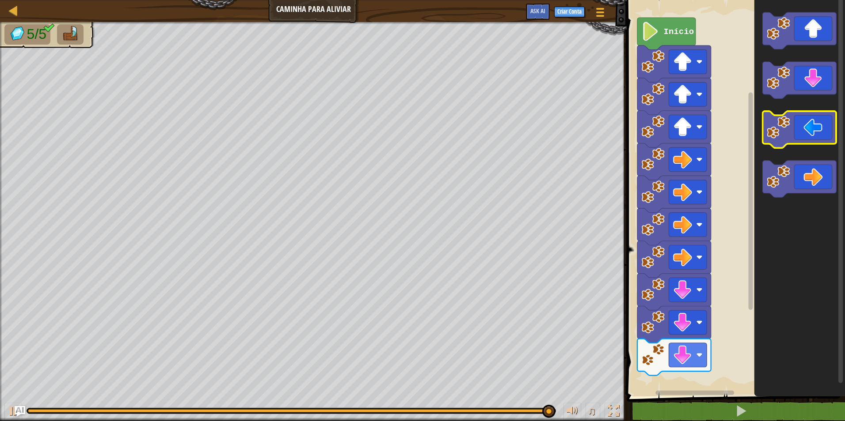
click at [777, 132] on image "Espaço de trabalho do Blockly" at bounding box center [777, 127] width 23 height 23
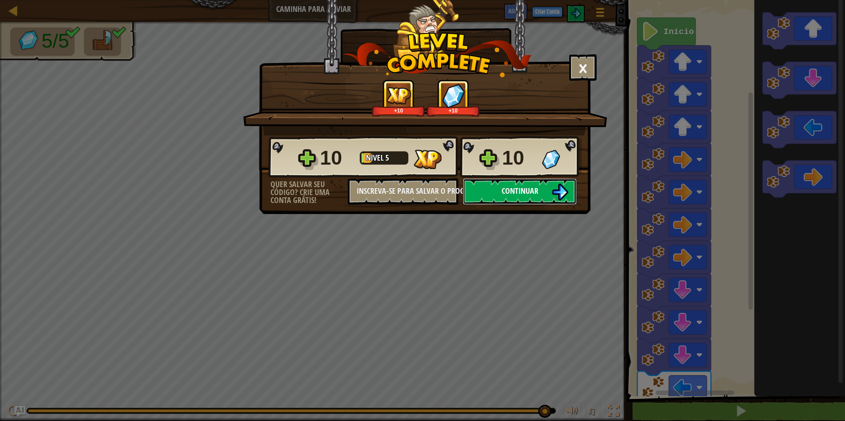
click at [513, 193] on span "Continuar" at bounding box center [519, 191] width 37 height 11
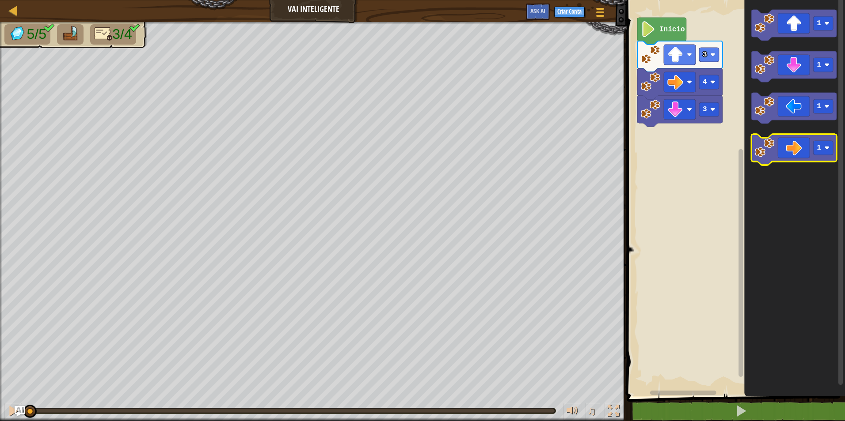
click at [809, 145] on icon "Espaço de trabalho do Blockly" at bounding box center [793, 149] width 85 height 31
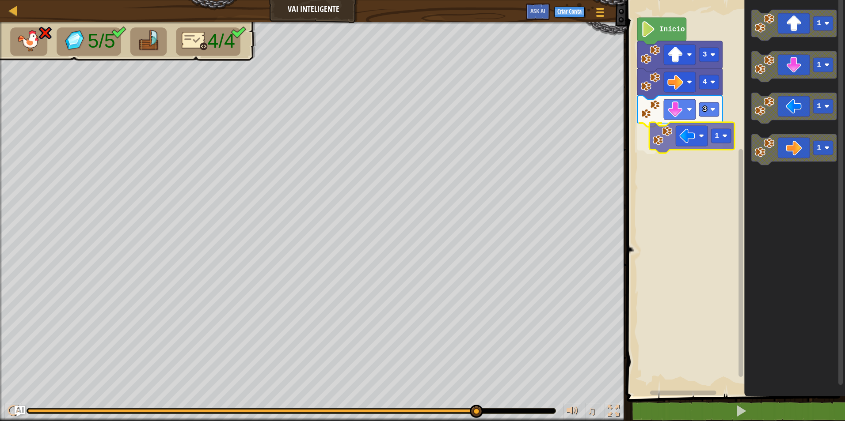
click at [712, 136] on div "3 1 4 3 Início 1 1 1 1 1" at bounding box center [734, 196] width 221 height 401
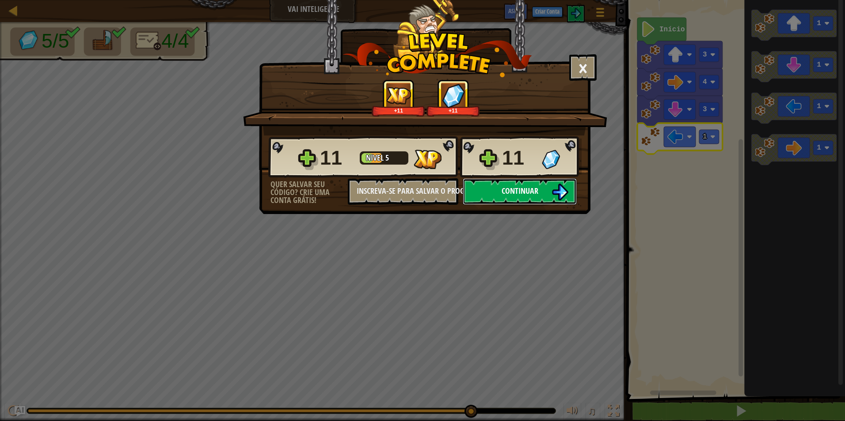
click at [527, 181] on button "Continuar" at bounding box center [519, 191] width 114 height 27
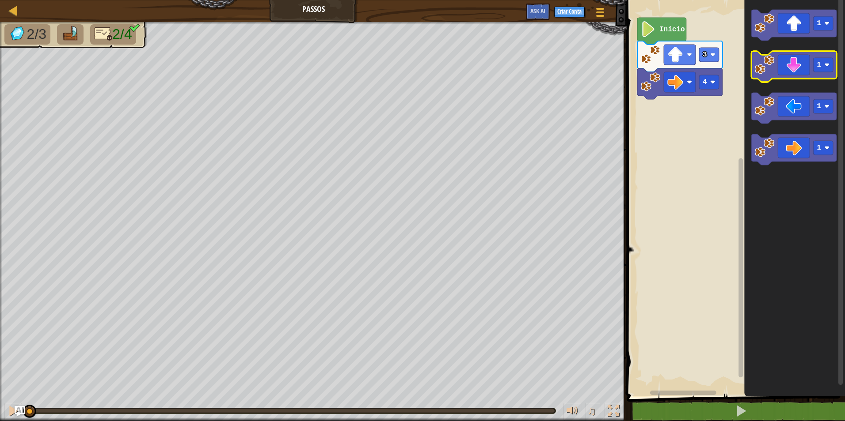
click at [768, 62] on image "Espaço de trabalho do Blockly" at bounding box center [763, 64] width 19 height 19
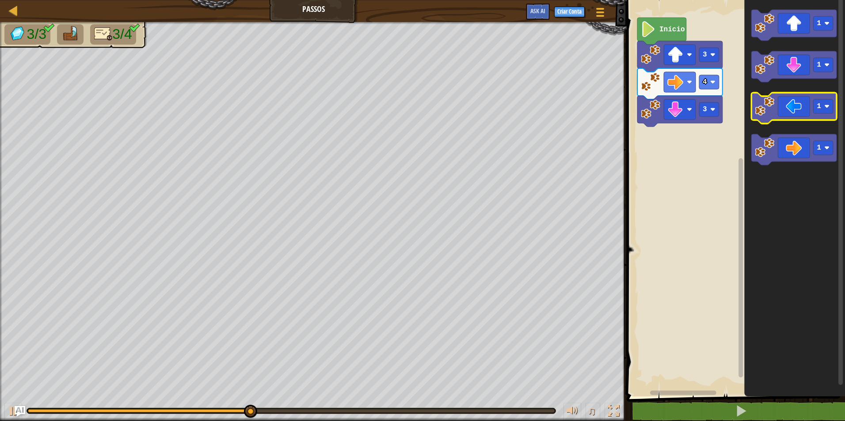
click at [775, 115] on icon "Espaço de trabalho do Blockly" at bounding box center [793, 108] width 85 height 31
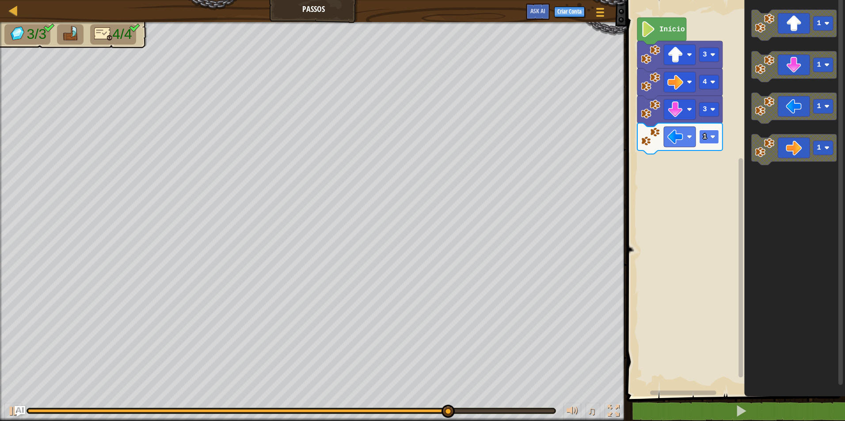
click at [710, 134] on rect "Espaço de trabalho do Blockly" at bounding box center [709, 137] width 20 height 14
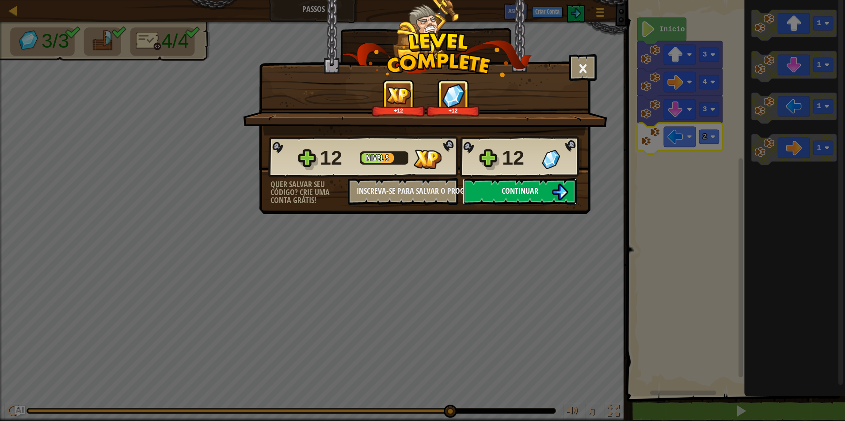
click at [497, 192] on button "Continuar" at bounding box center [519, 191] width 114 height 27
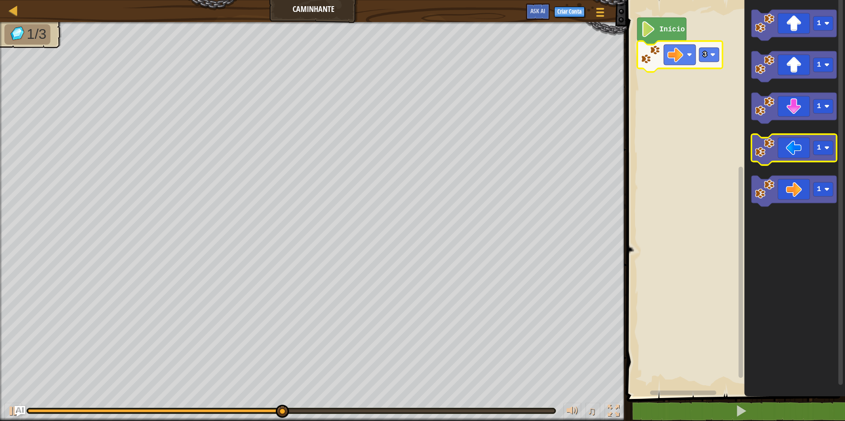
click at [789, 144] on icon "Espaço de trabalho do Blockly" at bounding box center [793, 149] width 85 height 31
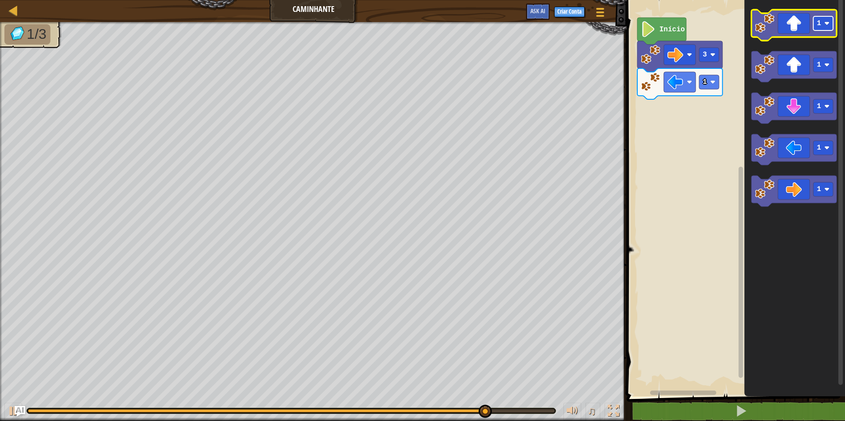
click at [830, 21] on rect "Espaço de trabalho do Blockly" at bounding box center [823, 23] width 20 height 14
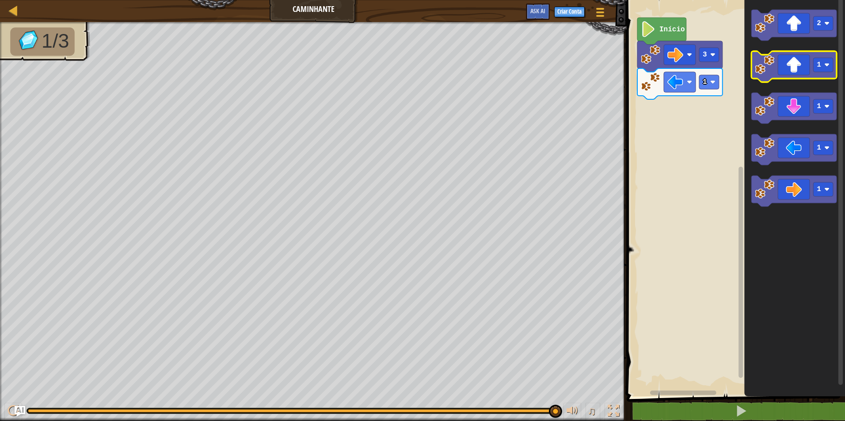
click at [804, 64] on icon "Espaço de trabalho do Blockly" at bounding box center [793, 66] width 85 height 31
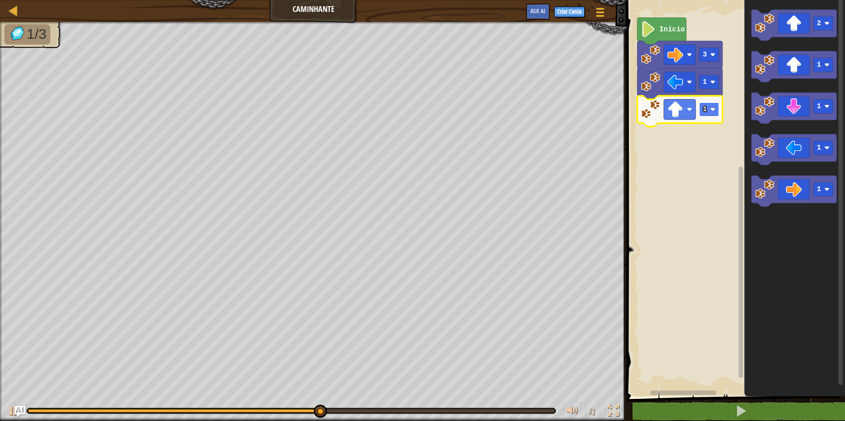
click at [711, 106] on rect "Espaço de trabalho do Blockly" at bounding box center [709, 109] width 20 height 14
click at [705, 106] on text "2" at bounding box center [704, 110] width 4 height 8
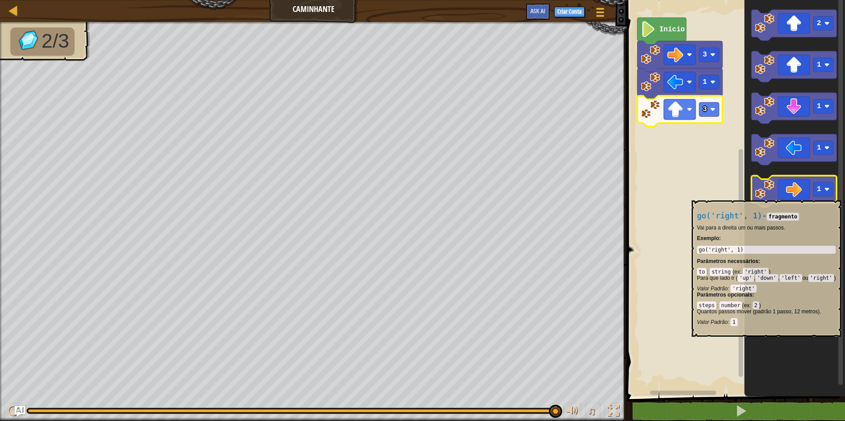
click at [794, 196] on icon "Espaço de trabalho do Blockly" at bounding box center [793, 191] width 85 height 31
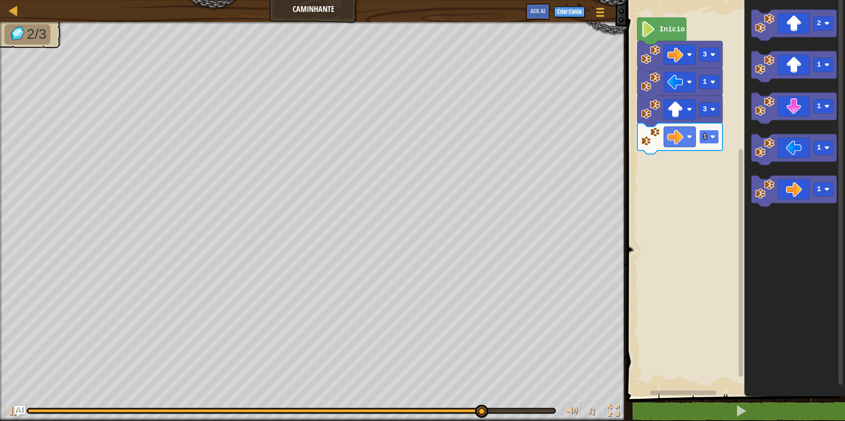
click at [710, 137] on image "Espaço de trabalho do Blockly" at bounding box center [712, 136] width 5 height 5
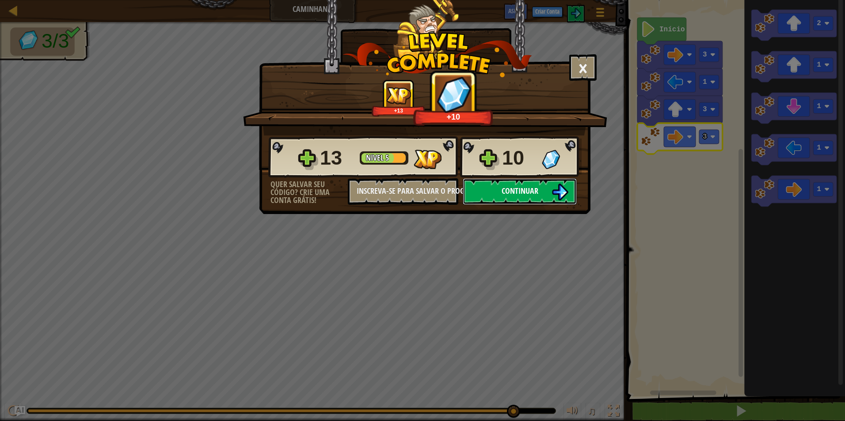
click at [531, 190] on span "Continuar" at bounding box center [519, 191] width 37 height 11
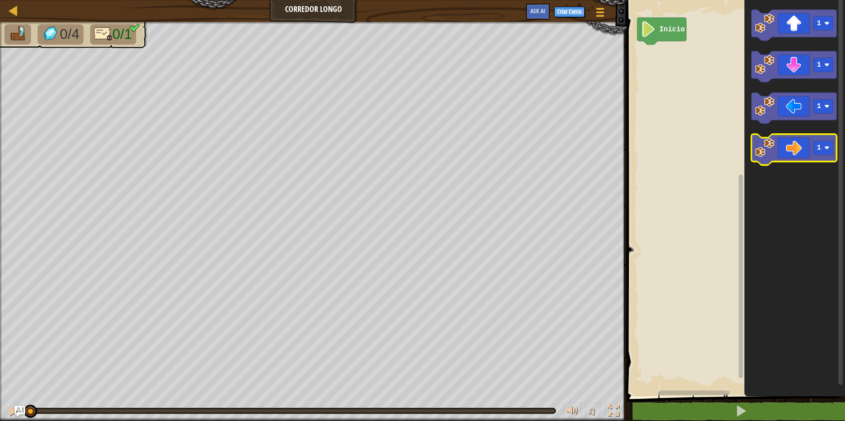
click at [761, 149] on image "Espaço de trabalho do Blockly" at bounding box center [763, 147] width 19 height 19
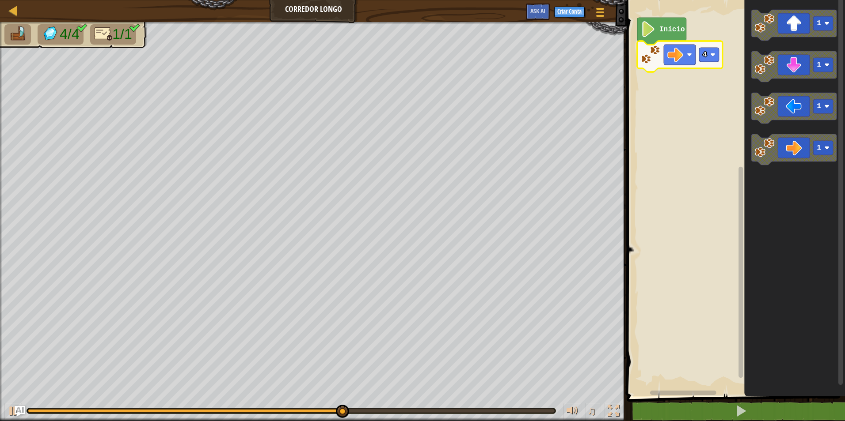
click at [696, 44] on icon "Espaço de trabalho do Blockly" at bounding box center [679, 56] width 85 height 31
click at [705, 55] on text "4" at bounding box center [704, 55] width 4 height 8
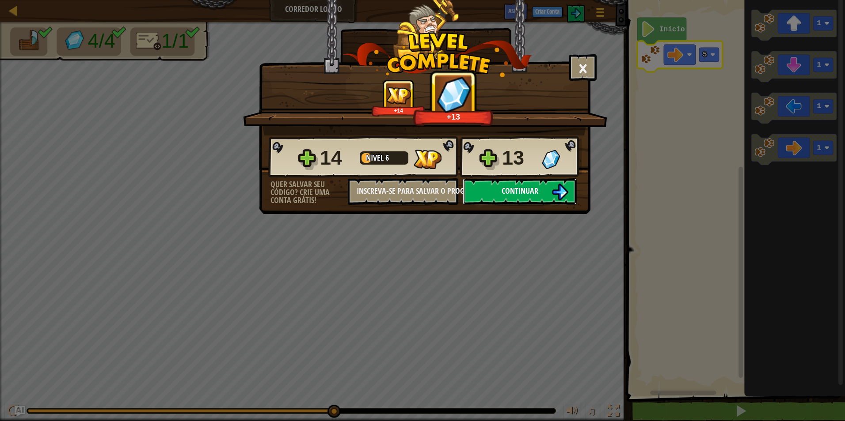
click at [546, 190] on button "Continuar" at bounding box center [519, 191] width 114 height 27
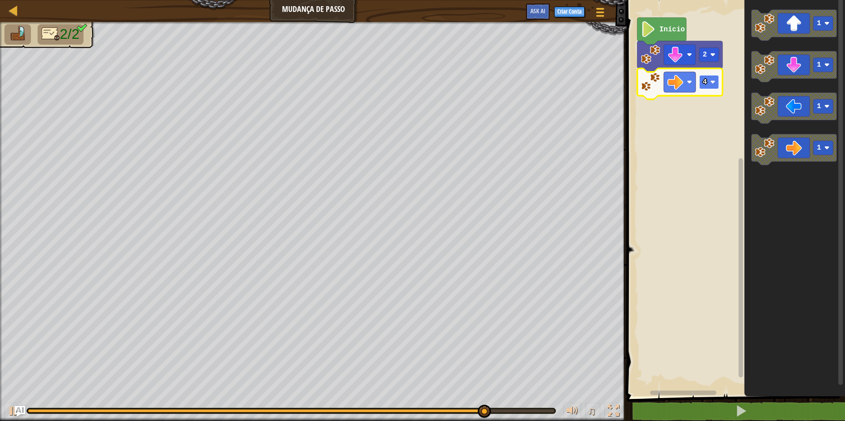
click at [713, 86] on rect "Espaço de trabalho do Blockly" at bounding box center [709, 82] width 20 height 14
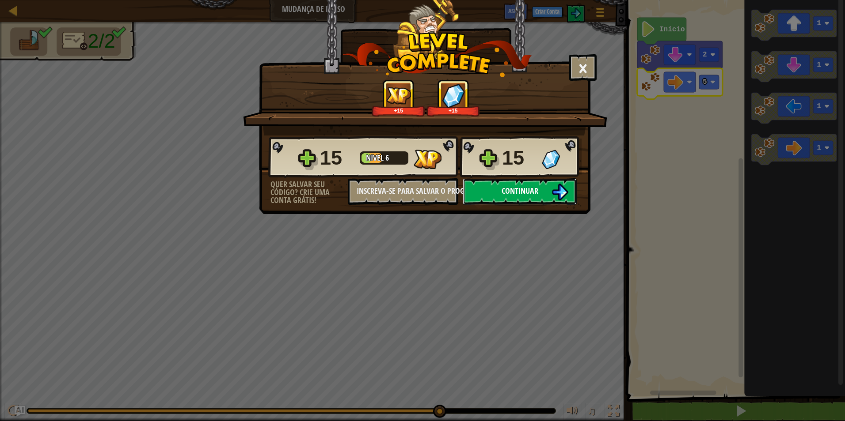
click at [508, 189] on span "Continuar" at bounding box center [519, 191] width 37 height 11
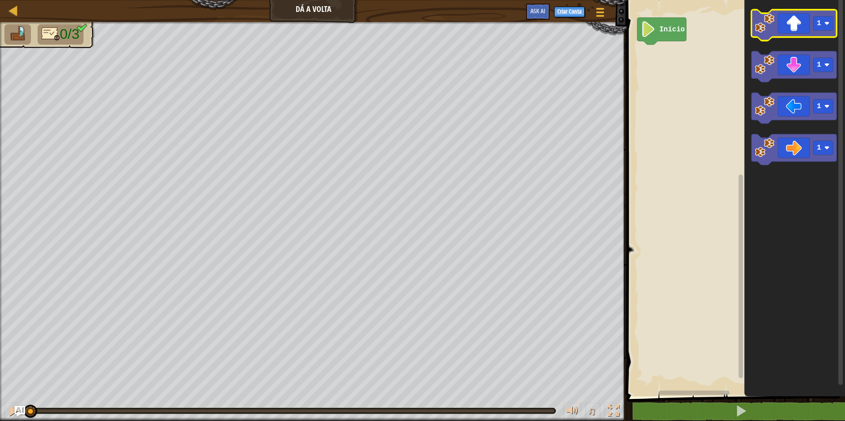
click at [817, 35] on icon "Espaço de trabalho do Blockly" at bounding box center [793, 25] width 85 height 31
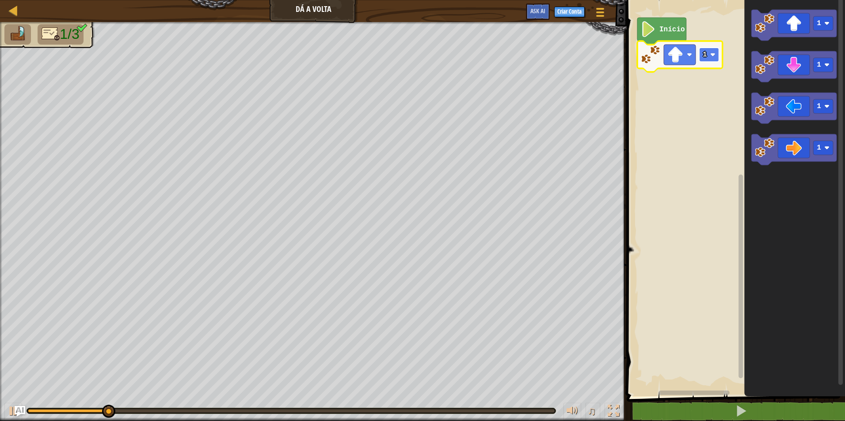
click at [716, 56] on rect "Espaço de trabalho do Blockly" at bounding box center [709, 55] width 20 height 14
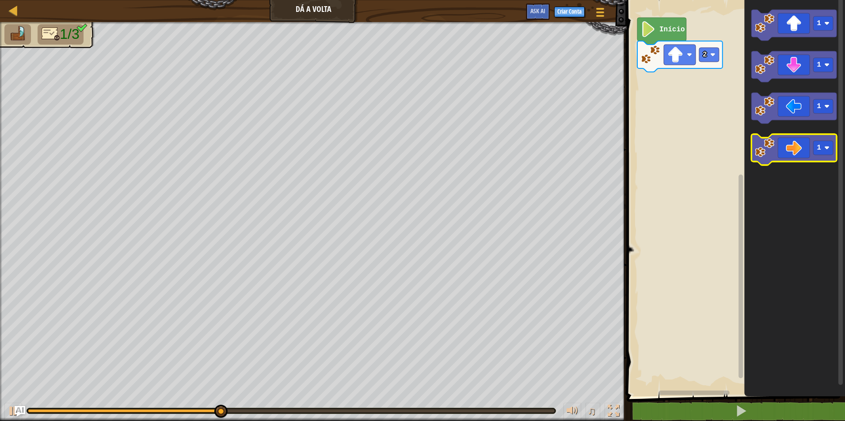
click at [807, 148] on icon "Espaço de trabalho do Blockly" at bounding box center [793, 149] width 85 height 31
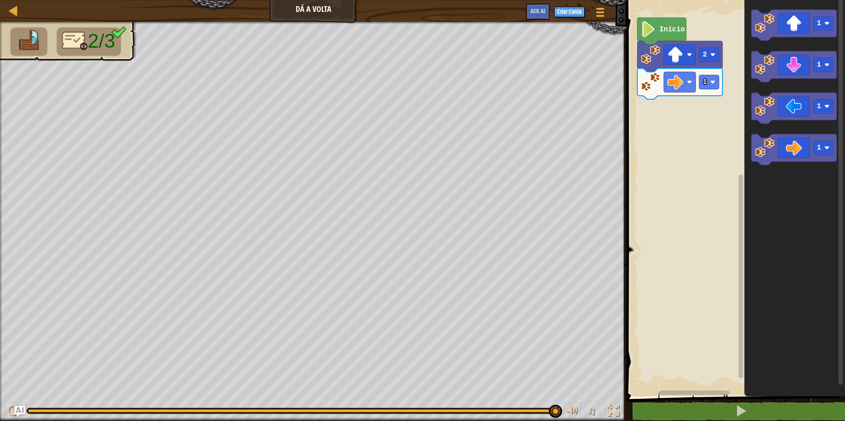
click at [720, 83] on icon "Espaço de trabalho do Blockly" at bounding box center [679, 83] width 85 height 31
click at [714, 80] on image "Espaço de trabalho do Blockly" at bounding box center [712, 82] width 5 height 5
click at [705, 87] on rect "Espaço de trabalho do Blockly" at bounding box center [709, 82] width 20 height 14
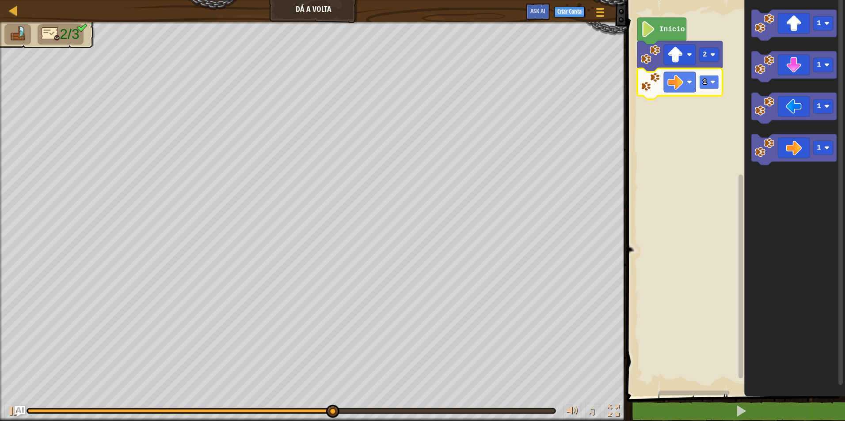
click at [713, 78] on rect "Espaço de trabalho do Blockly" at bounding box center [709, 82] width 20 height 14
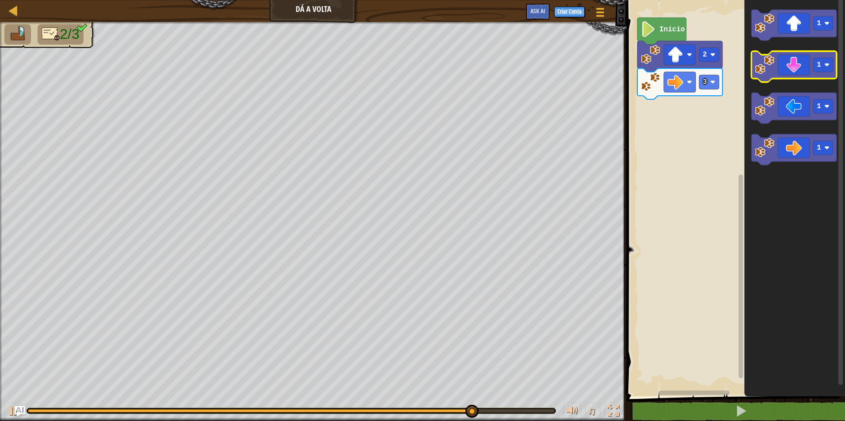
click at [795, 59] on icon "Espaço de trabalho do Blockly" at bounding box center [793, 66] width 85 height 31
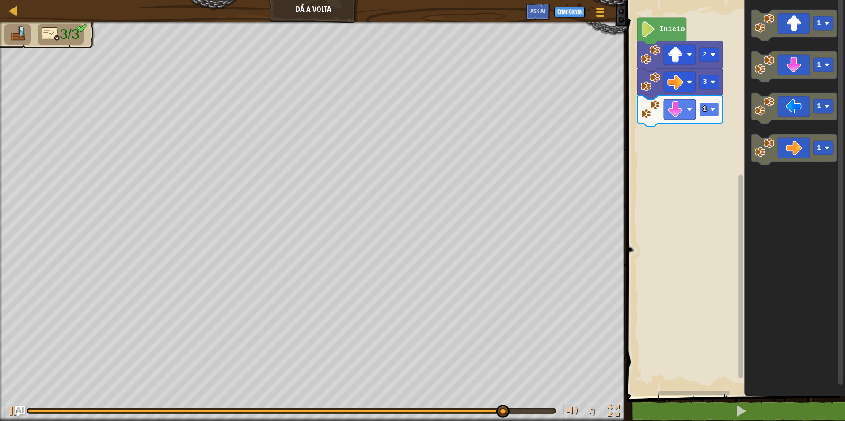
click at [714, 108] on image "Espaço de trabalho do Blockly" at bounding box center [712, 109] width 5 height 5
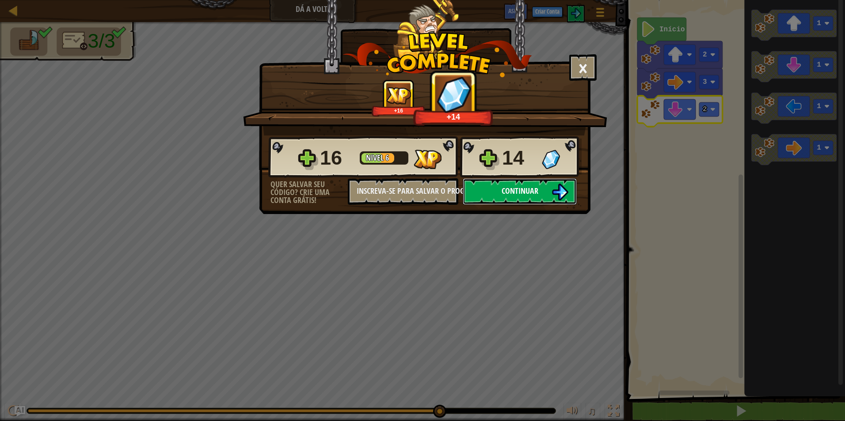
click at [521, 187] on span "Continuar" at bounding box center [519, 191] width 37 height 11
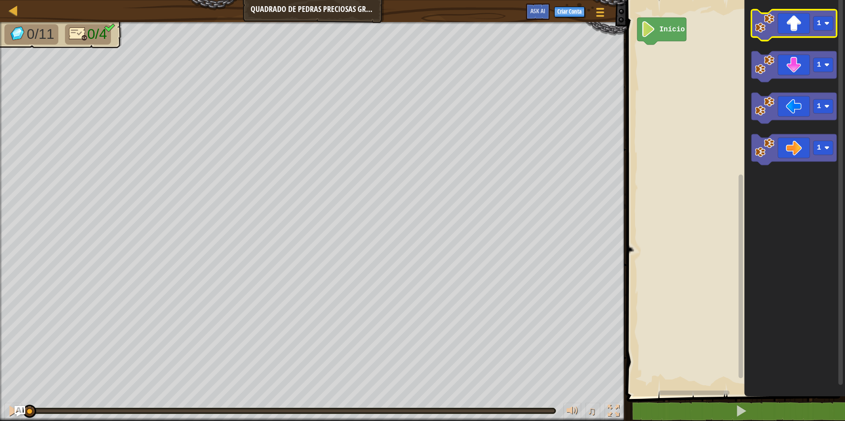
click at [785, 23] on icon "Espaço de trabalho do Blockly" at bounding box center [793, 25] width 85 height 31
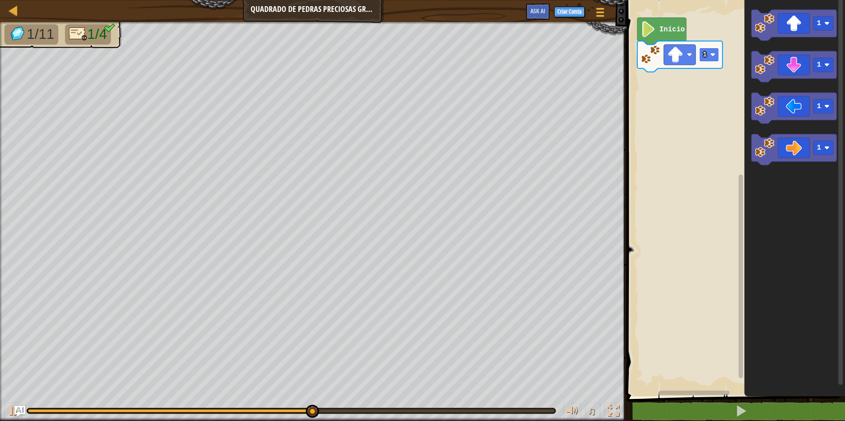
click at [713, 54] on image "Espaço de trabalho do Blockly" at bounding box center [712, 54] width 5 height 5
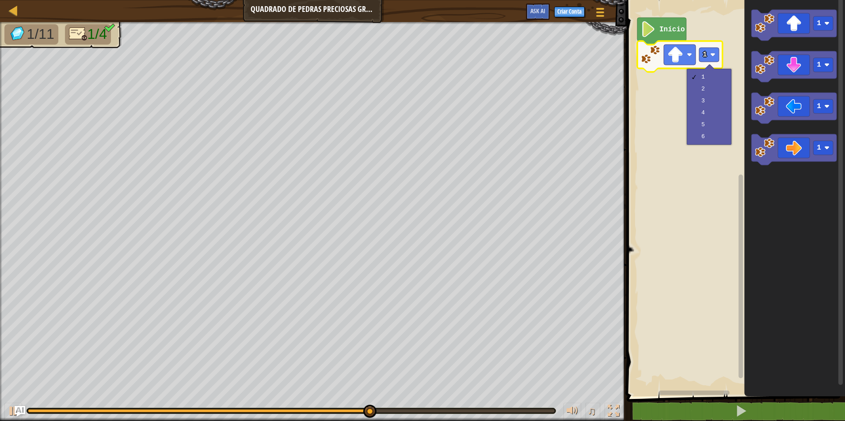
click at [688, 134] on div "1 2 3 4 5 6" at bounding box center [708, 107] width 45 height 76
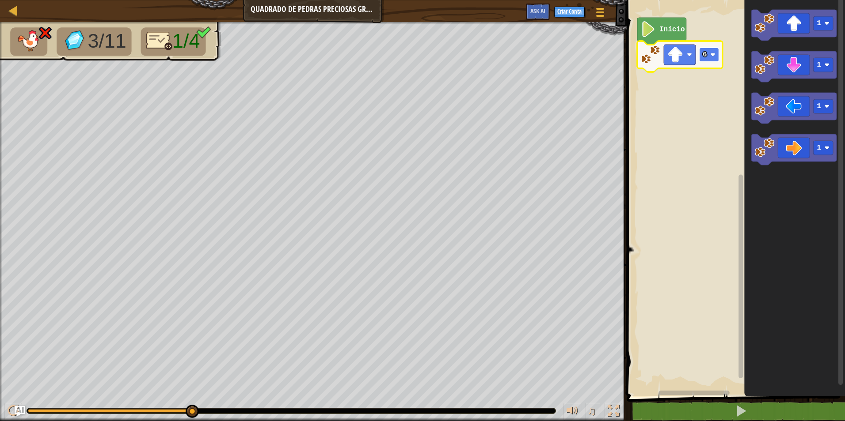
click at [710, 57] on image "Espaço de trabalho do Blockly" at bounding box center [712, 54] width 5 height 5
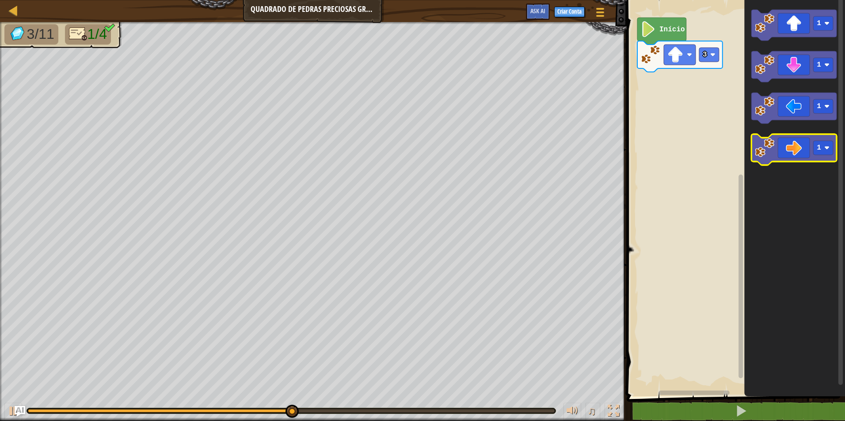
click at [807, 145] on icon "Espaço de trabalho do Blockly" at bounding box center [793, 149] width 85 height 31
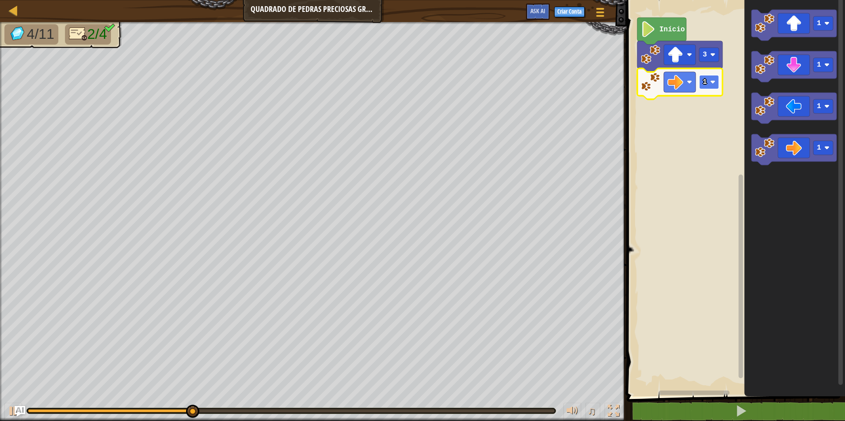
click at [715, 84] on rect "Espaço de trabalho do Blockly" at bounding box center [709, 82] width 20 height 14
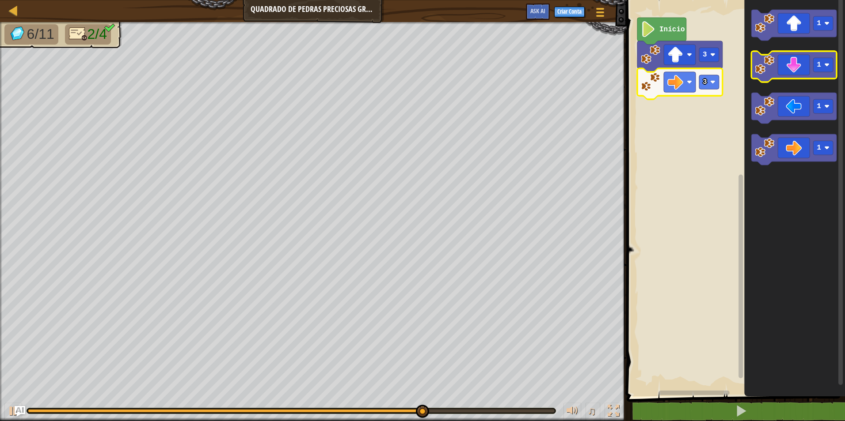
click at [790, 70] on icon "Espaço de trabalho do Blockly" at bounding box center [793, 66] width 85 height 31
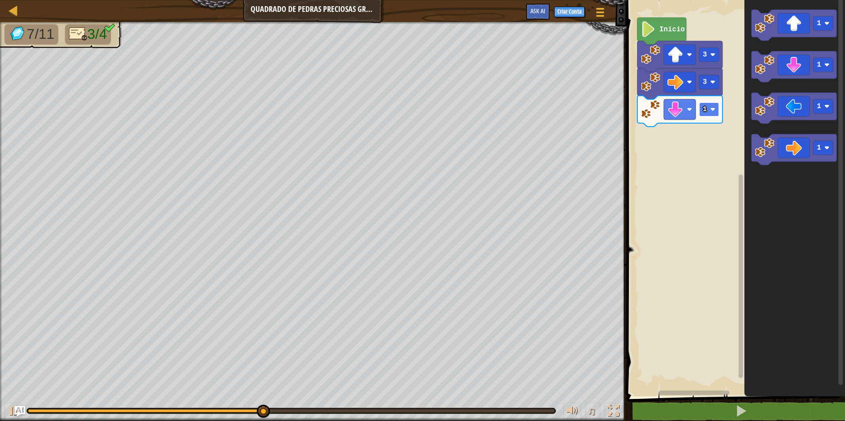
click at [707, 109] on rect "Espaço de trabalho do Blockly" at bounding box center [709, 109] width 20 height 14
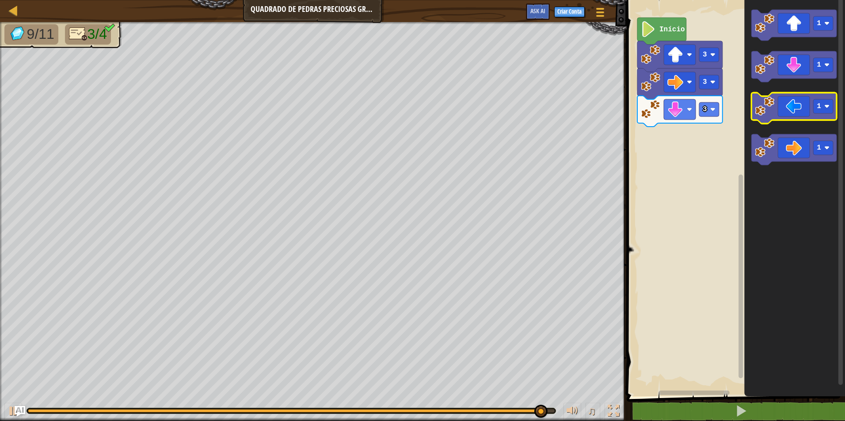
click at [796, 110] on icon "Espaço de trabalho do Blockly" at bounding box center [793, 108] width 85 height 31
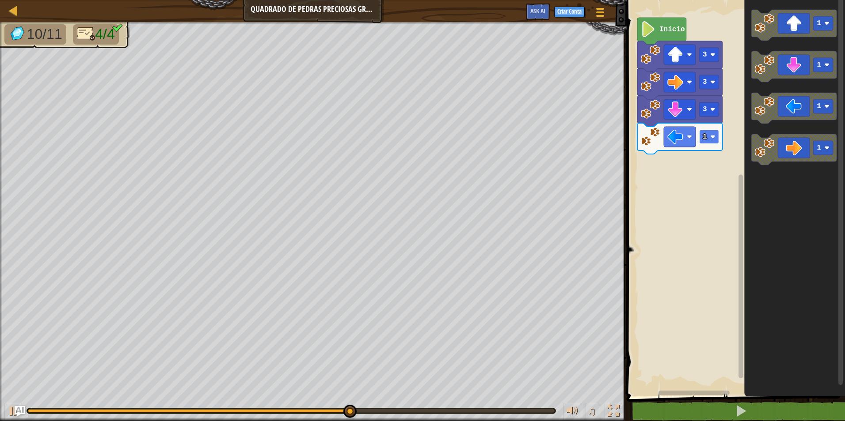
click at [716, 135] on rect "Espaço de trabalho do Blockly" at bounding box center [709, 137] width 20 height 14
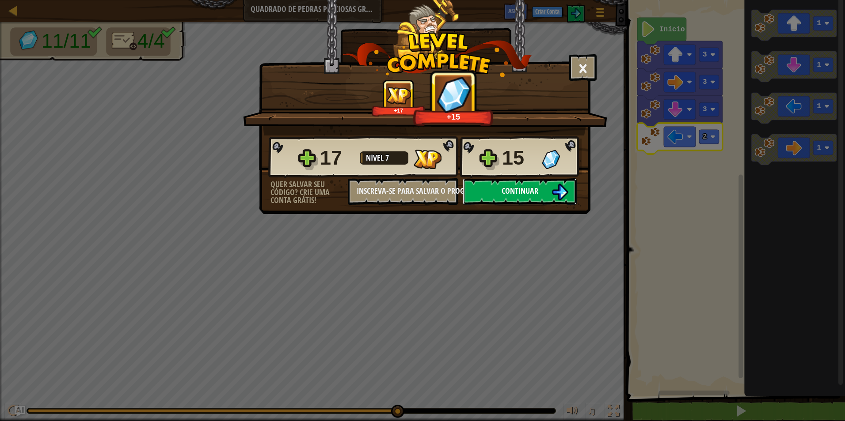
click at [505, 183] on button "Continuar" at bounding box center [519, 191] width 114 height 27
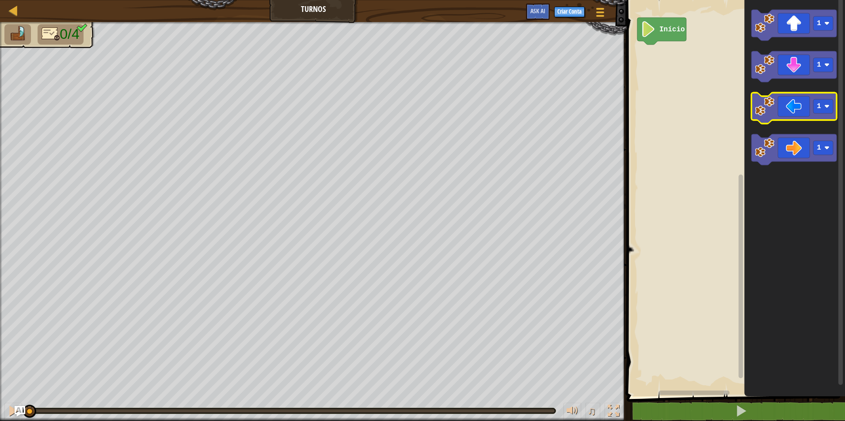
click at [778, 114] on icon "Espaço de trabalho do Blockly" at bounding box center [793, 108] width 85 height 31
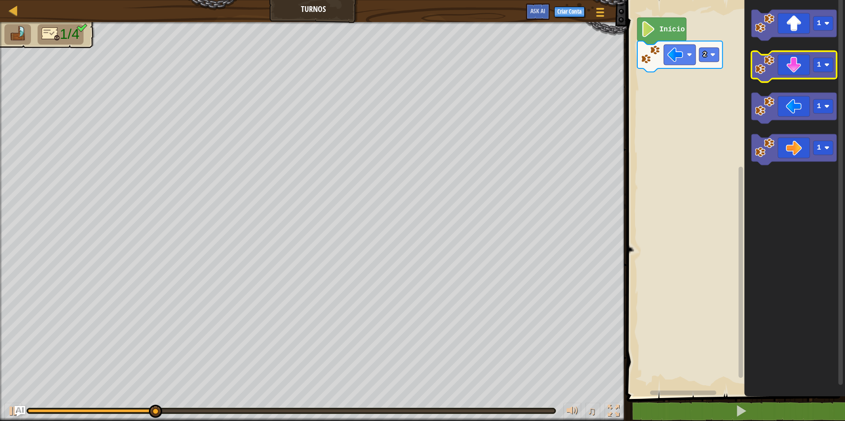
click at [805, 67] on icon "Espaço de trabalho do Blockly" at bounding box center [793, 66] width 85 height 31
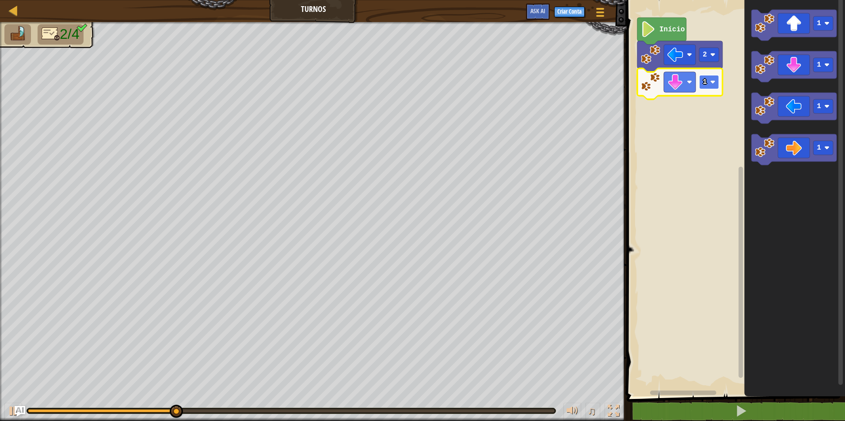
click at [708, 83] on rect "Espaço de trabalho do Blockly" at bounding box center [709, 82] width 20 height 14
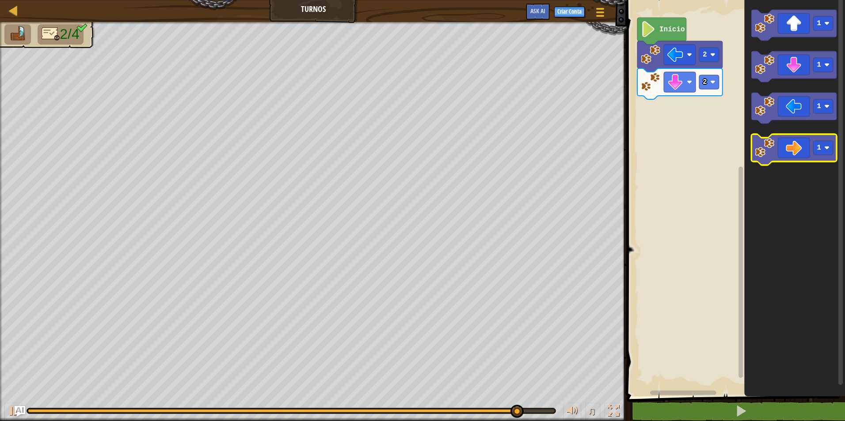
click at [804, 154] on icon "Espaço de trabalho do Blockly" at bounding box center [793, 149] width 85 height 31
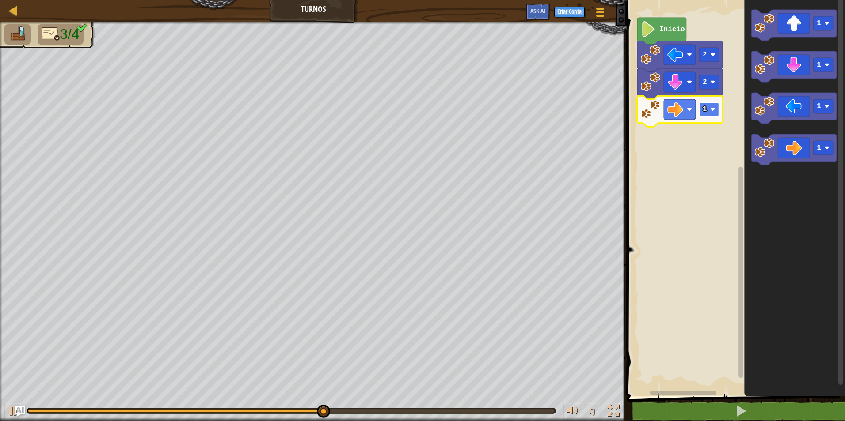
click at [704, 104] on rect "Espaço de trabalho do Blockly" at bounding box center [709, 109] width 20 height 14
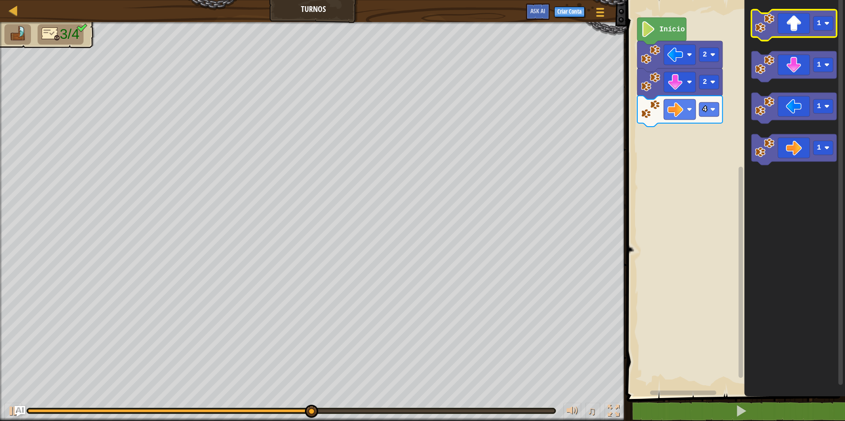
click at [781, 24] on icon "Espaço de trabalho do Blockly" at bounding box center [793, 25] width 85 height 31
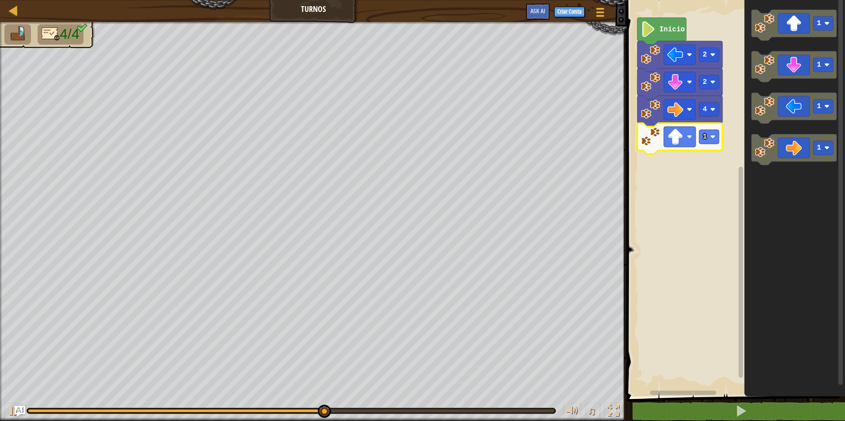
click at [707, 145] on icon "Espaço de trabalho do Blockly" at bounding box center [679, 138] width 85 height 31
click at [709, 137] on rect "Espaço de trabalho do Blockly" at bounding box center [709, 137] width 20 height 14
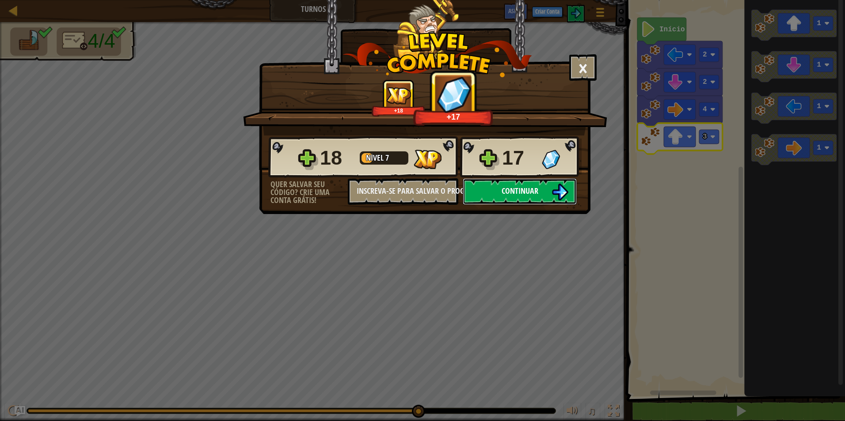
click at [540, 191] on button "Continuar" at bounding box center [519, 191] width 114 height 27
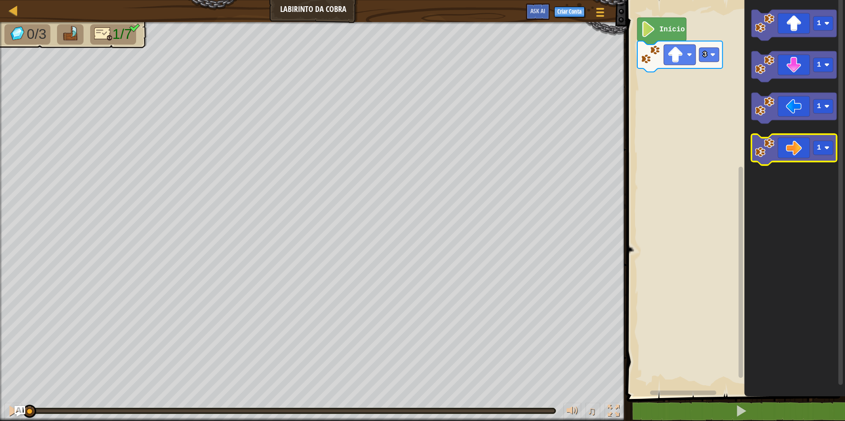
click at [779, 143] on icon "Espaço de trabalho do Blockly" at bounding box center [793, 149] width 85 height 31
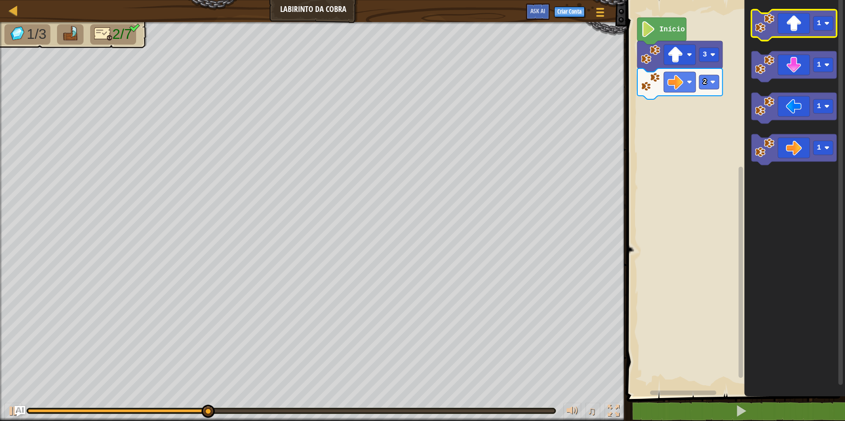
click at [774, 33] on icon "Espaço de trabalho do Blockly" at bounding box center [793, 25] width 85 height 31
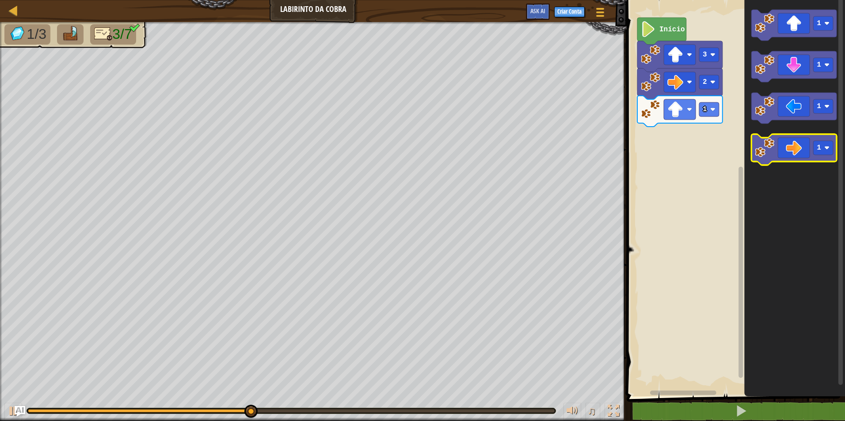
click at [805, 158] on icon "Espaço de trabalho do Blockly" at bounding box center [793, 149] width 85 height 31
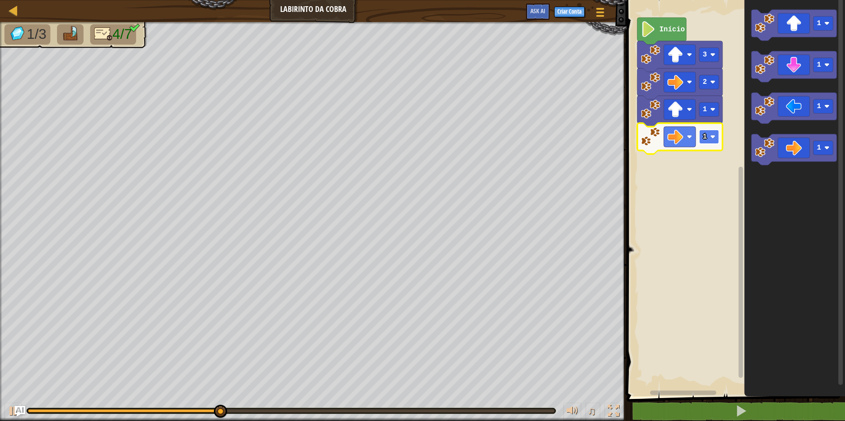
click at [711, 136] on image "Espaço de trabalho do Blockly" at bounding box center [712, 136] width 5 height 5
